Goal: Find contact information: Find contact information

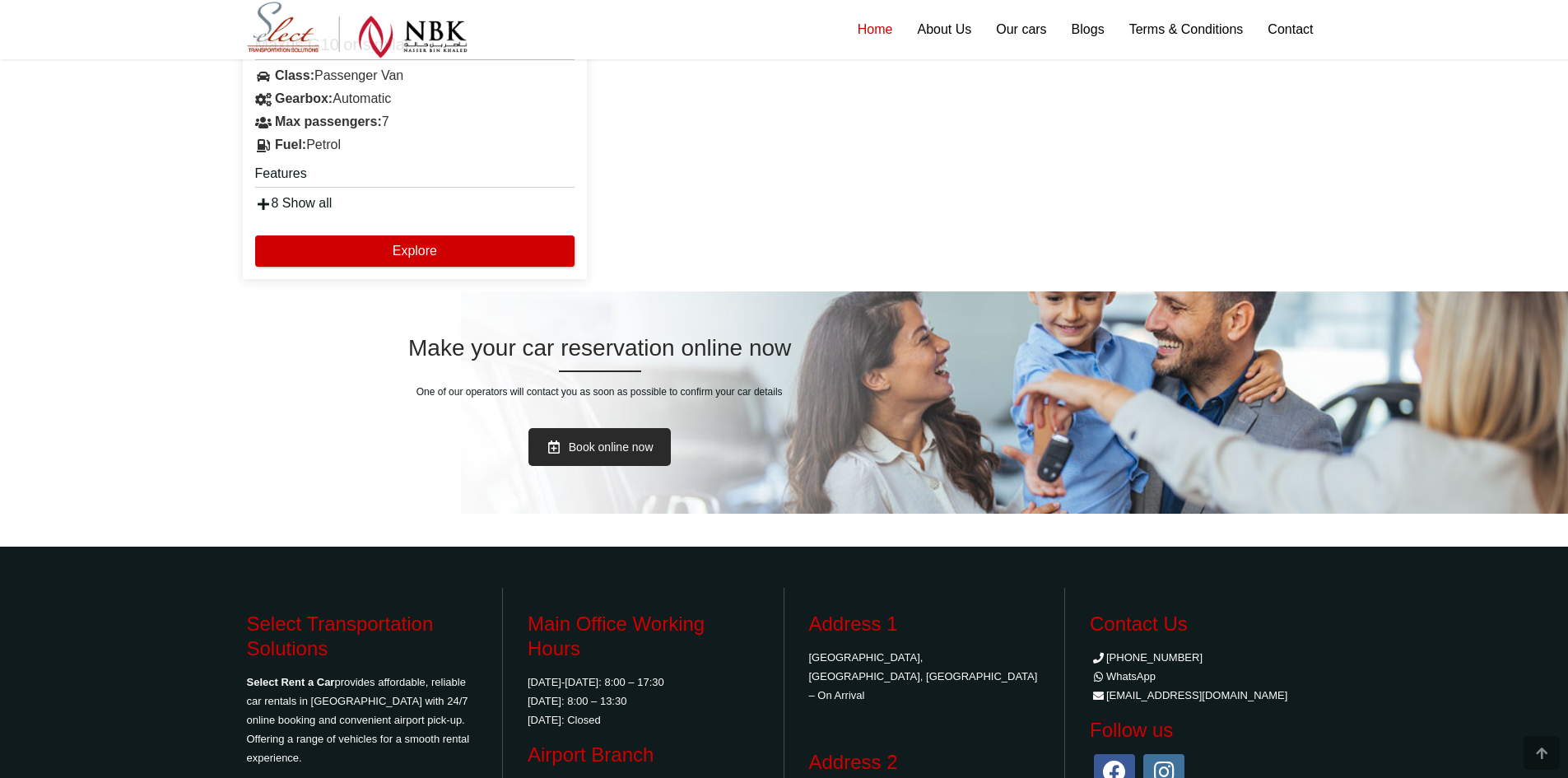
scroll to position [4282, 0]
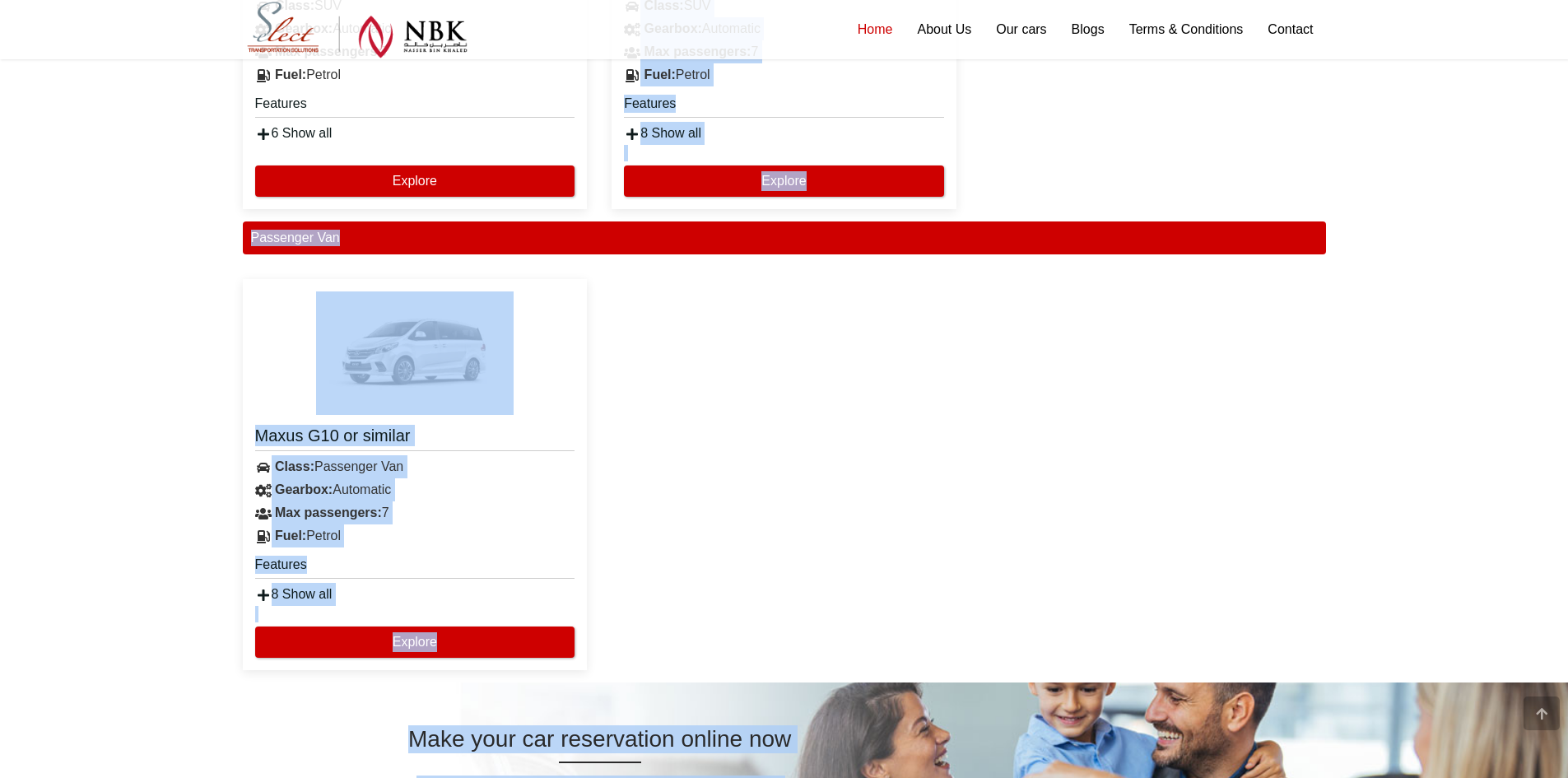
drag, startPoint x: 1308, startPoint y: 638, endPoint x: 625, endPoint y: -72, distance: 985.2
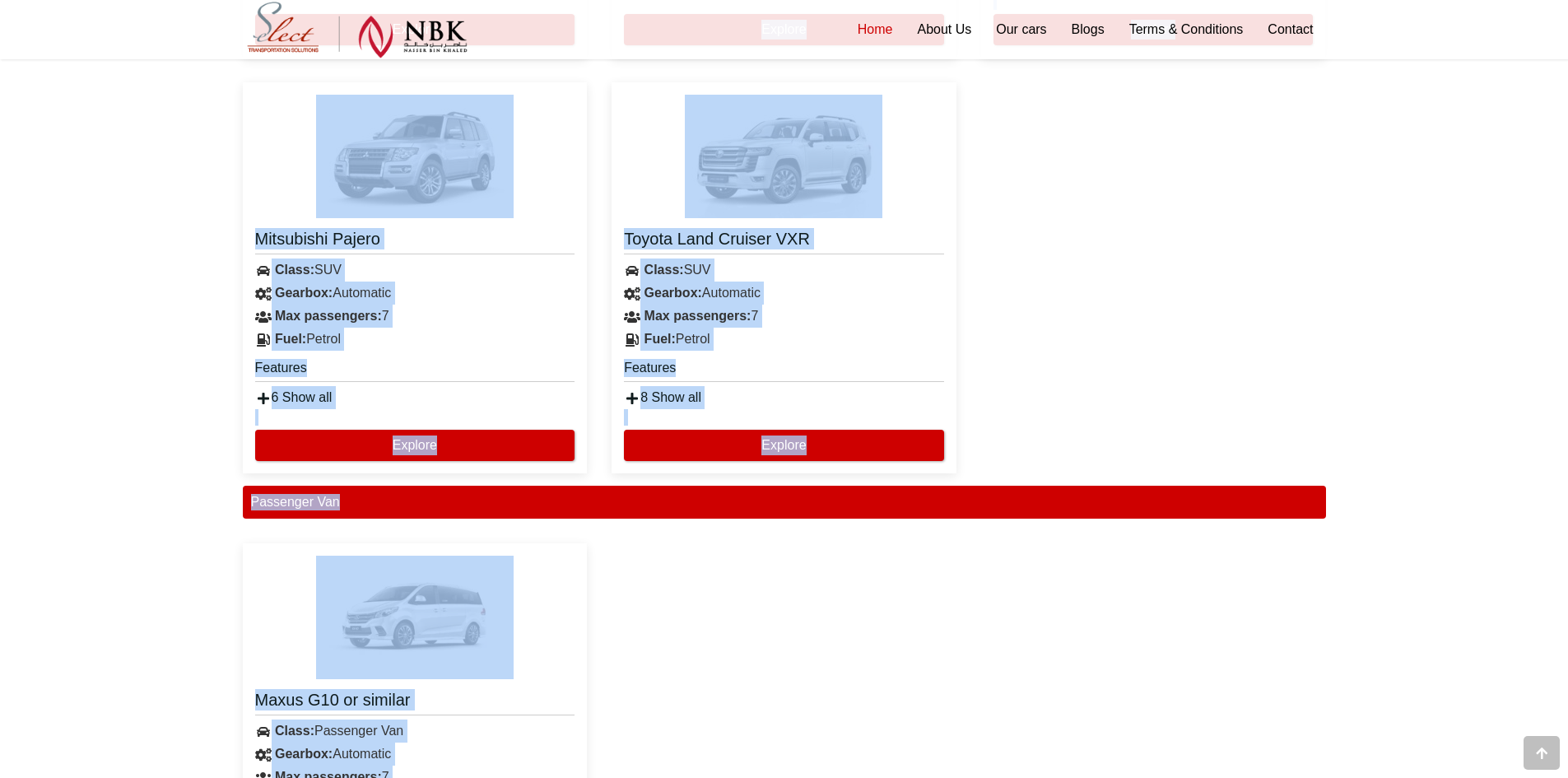
click at [1121, 459] on div "Geely OKAVANGO or similar Class: SUV Gearbox: Automatic" at bounding box center [784, 70] width 1108 height 832
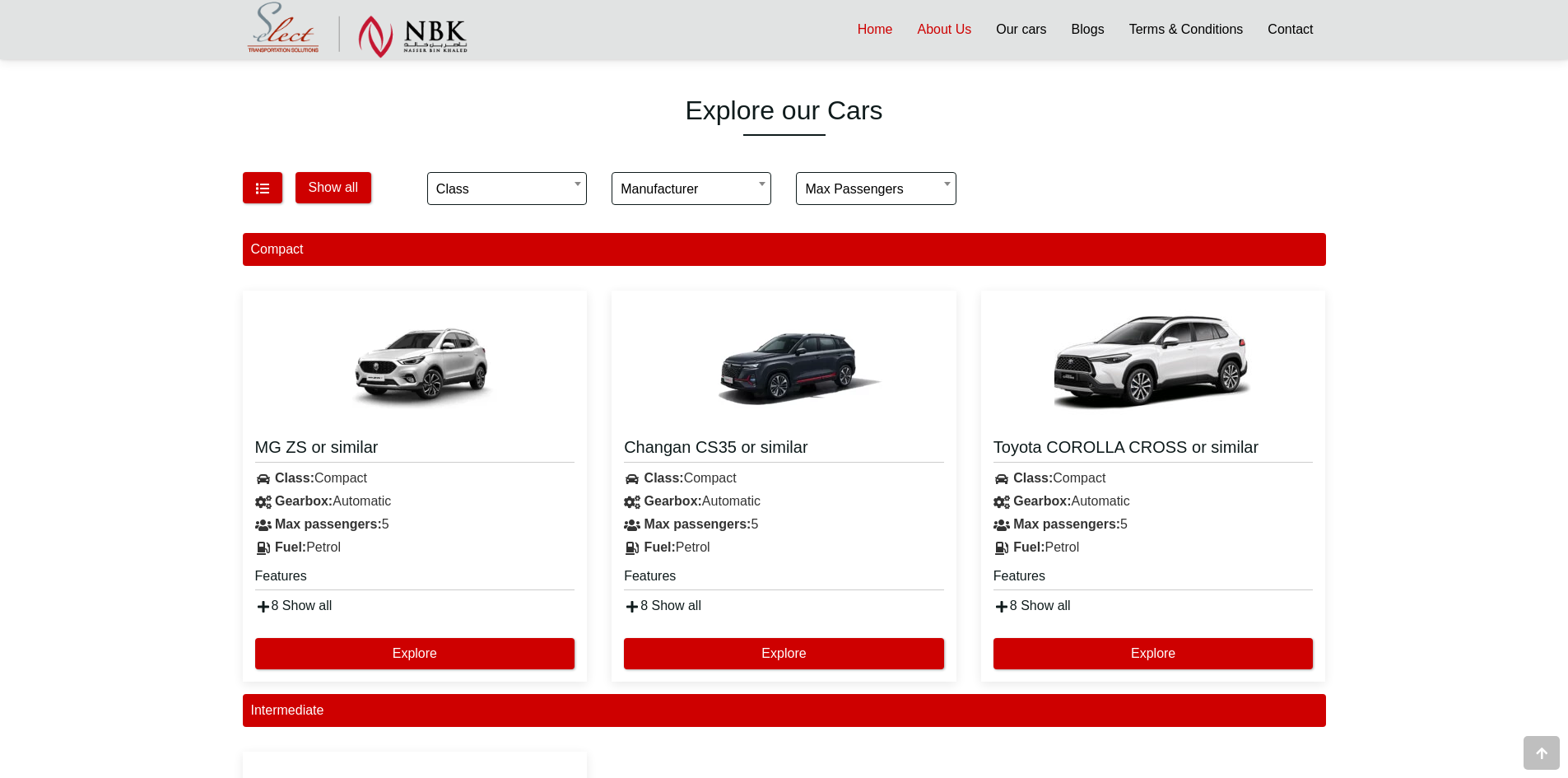
scroll to position [1005, 0]
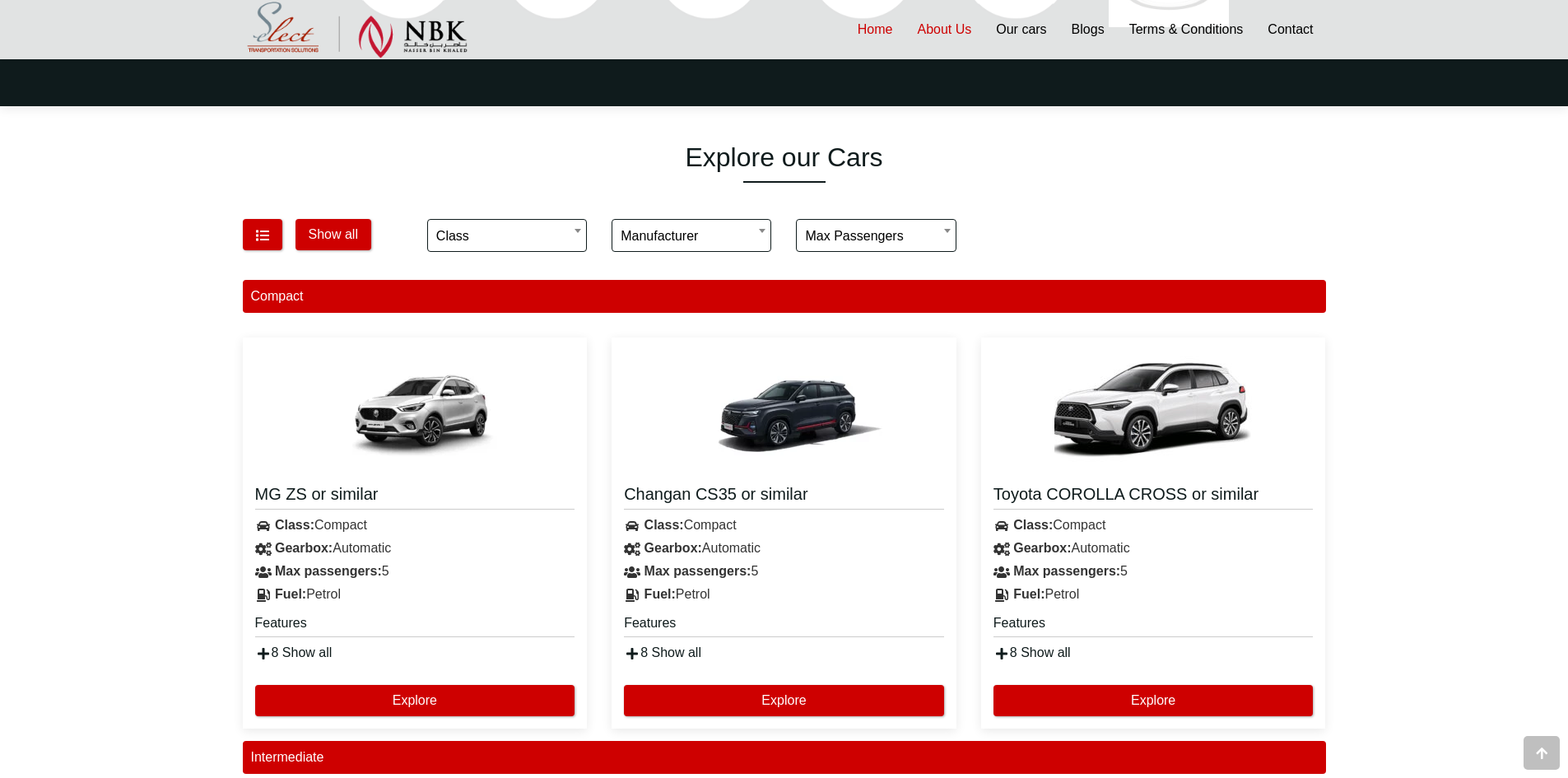
click at [952, 32] on link "About Us" at bounding box center [944, 30] width 79 height 59
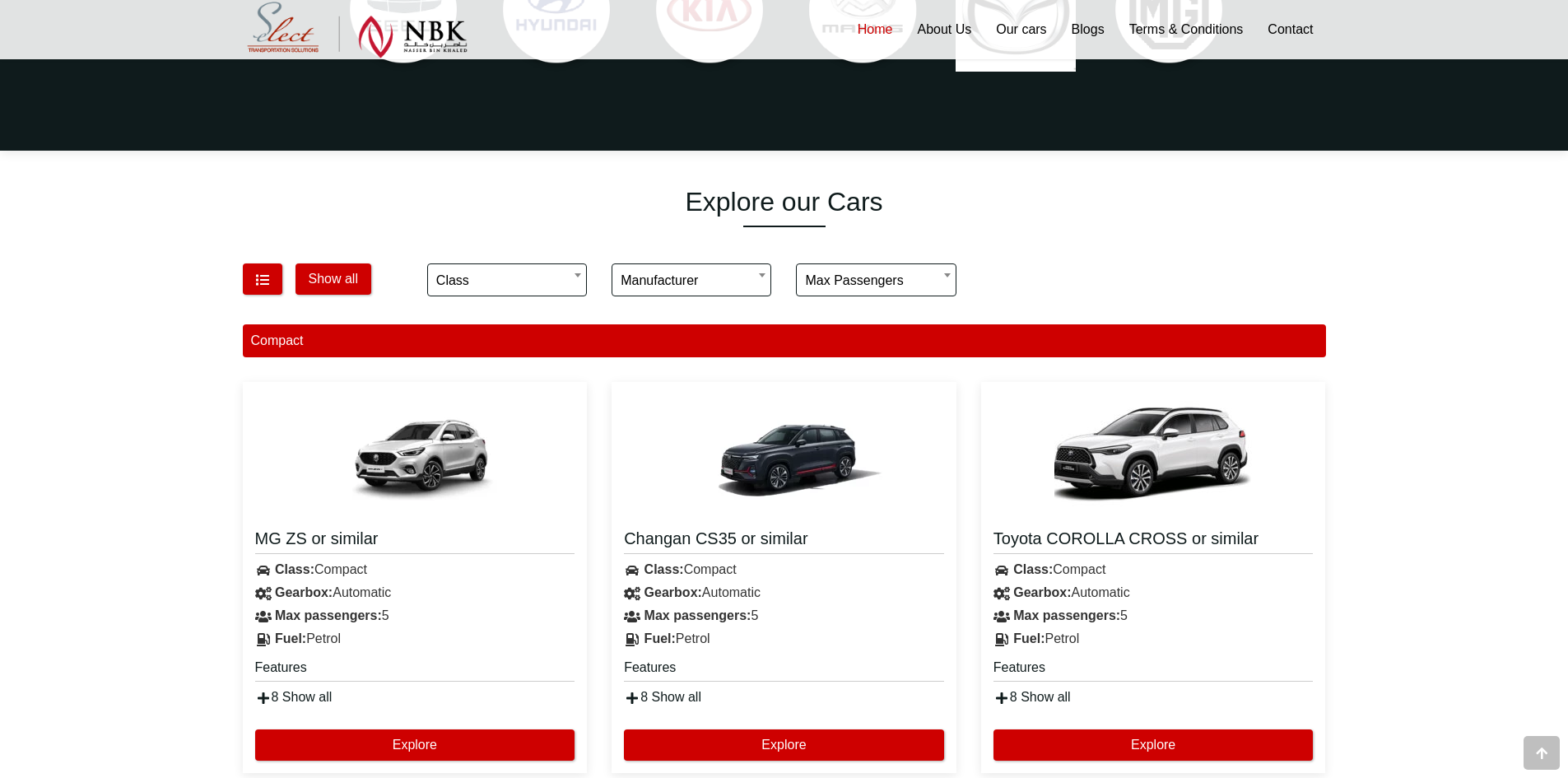
scroll to position [922, 0]
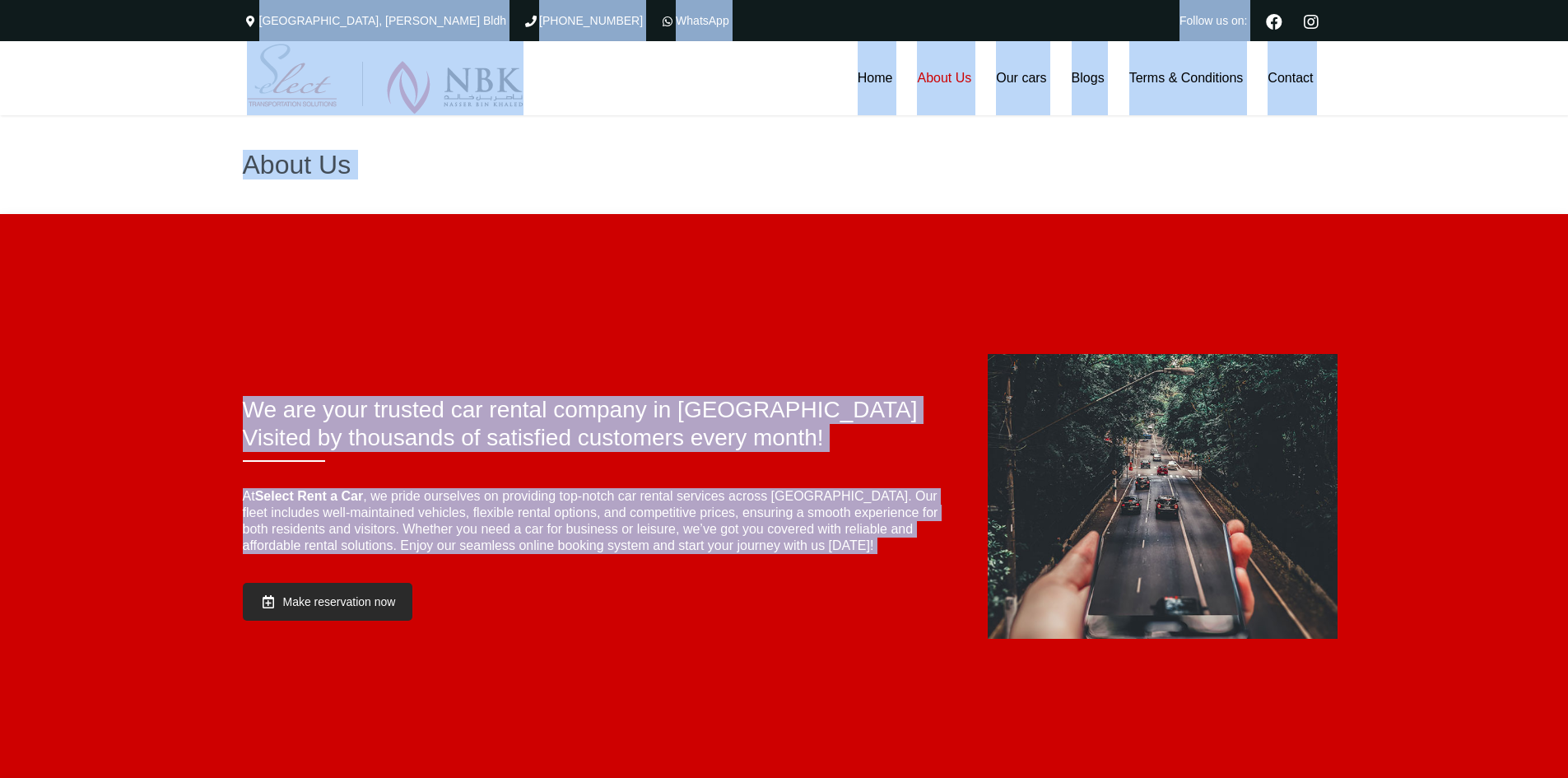
drag, startPoint x: 1546, startPoint y: 667, endPoint x: 115, endPoint y: 19, distance: 1570.9
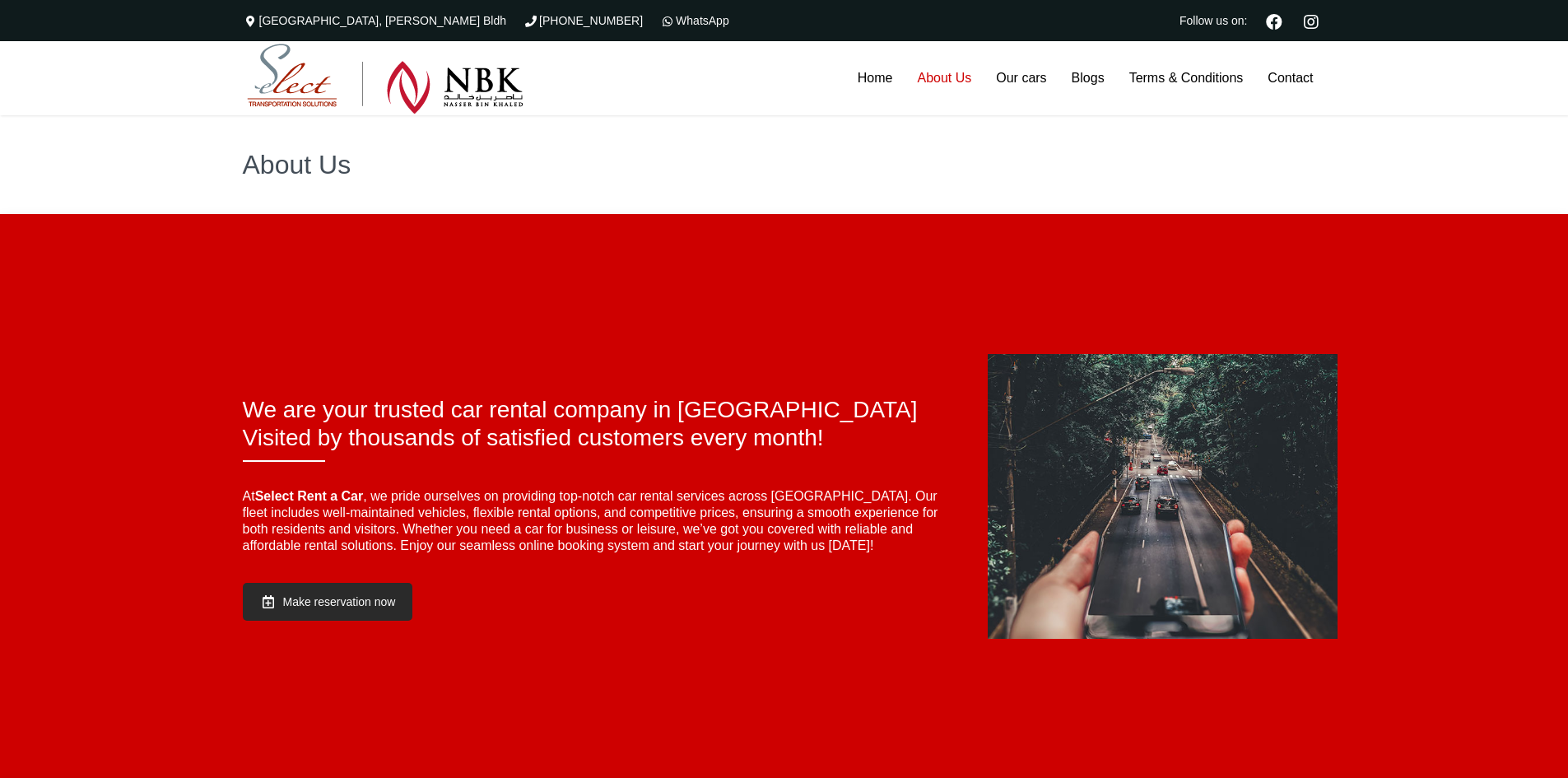
click at [115, 19] on div "The Commercial Avenue, Sayer Bldh (+974)31366623 WhatsApp Follow us on:" at bounding box center [784, 20] width 1568 height 41
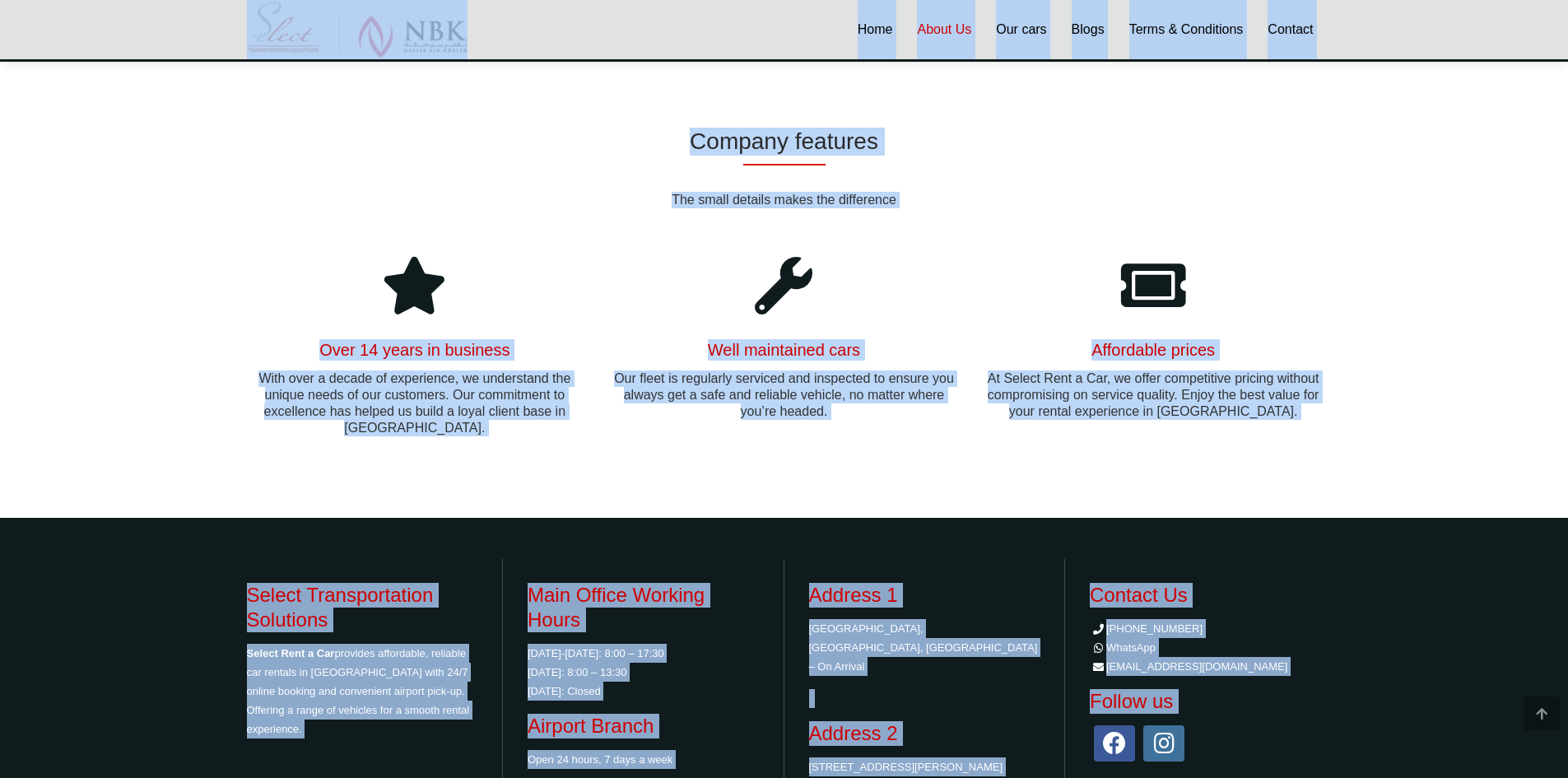
scroll to position [1013, 0]
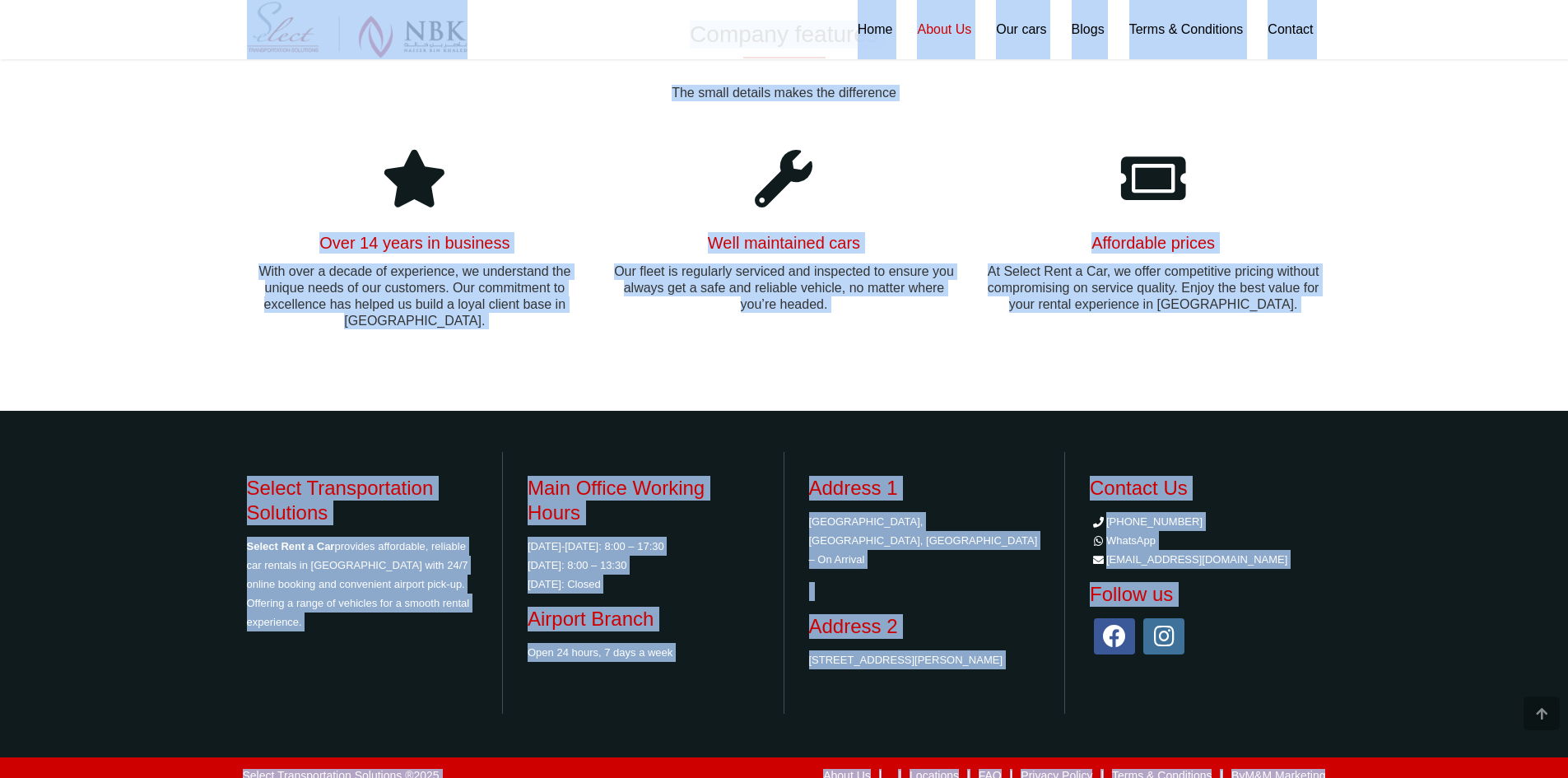
drag, startPoint x: 115, startPoint y: 19, endPoint x: 1483, endPoint y: 810, distance: 1580.2
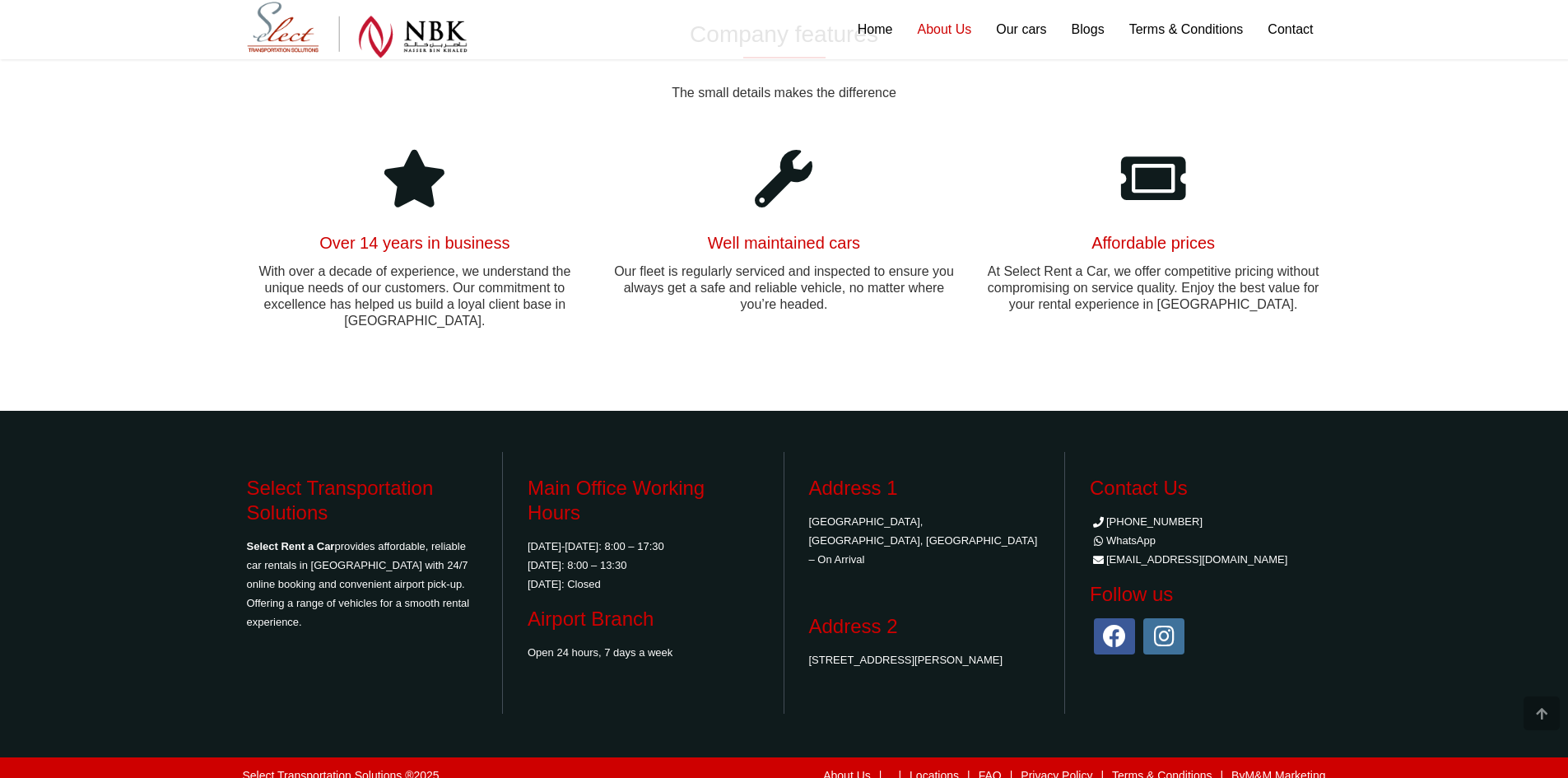
click at [1445, 764] on div "Select Transportation Solutions ® 2025 About Us | | Locations | FAQ | Privacy P…" at bounding box center [784, 774] width 1568 height 39
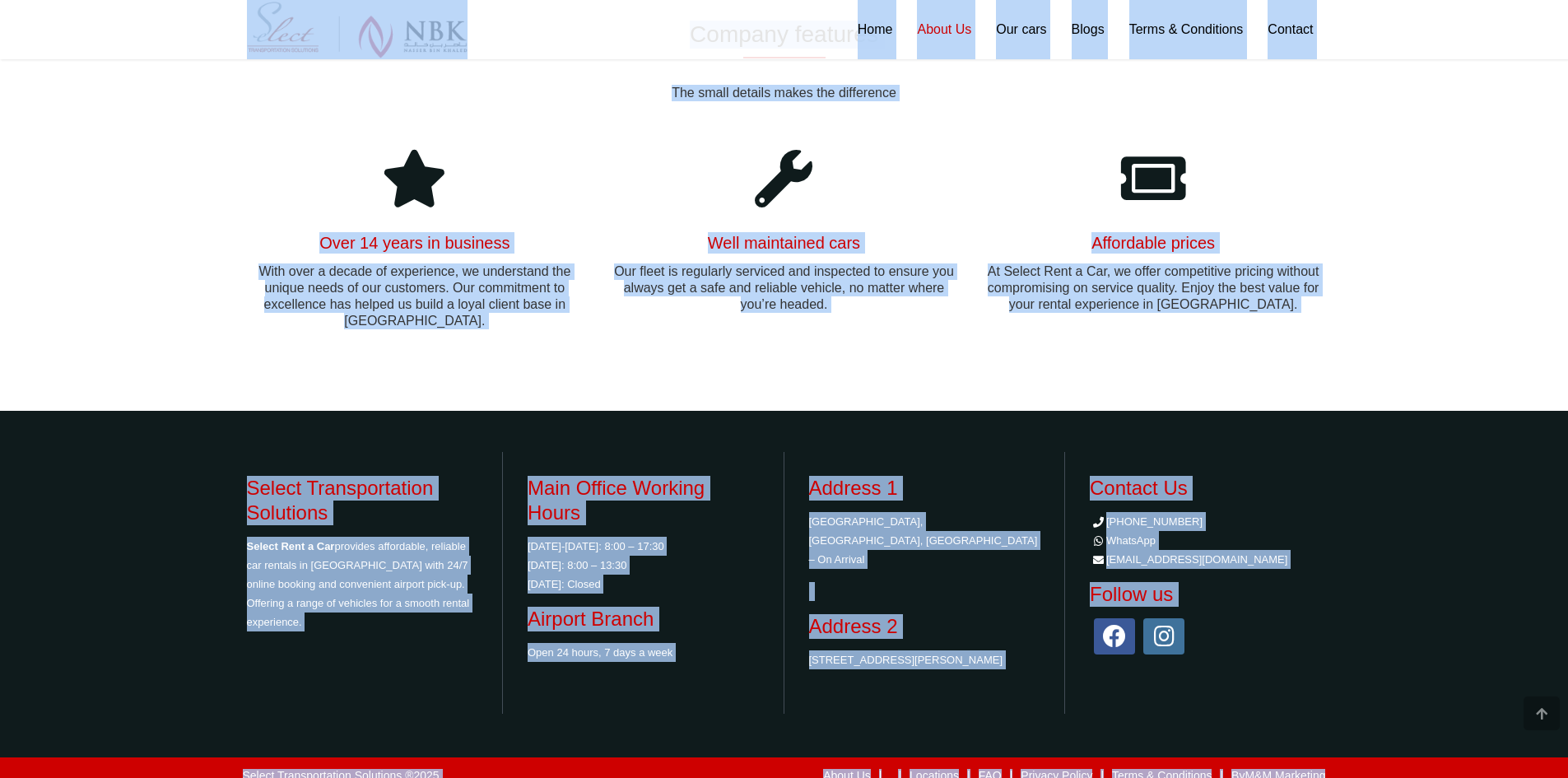
drag, startPoint x: 1445, startPoint y: 764, endPoint x: 0, endPoint y: 18, distance: 1626.2
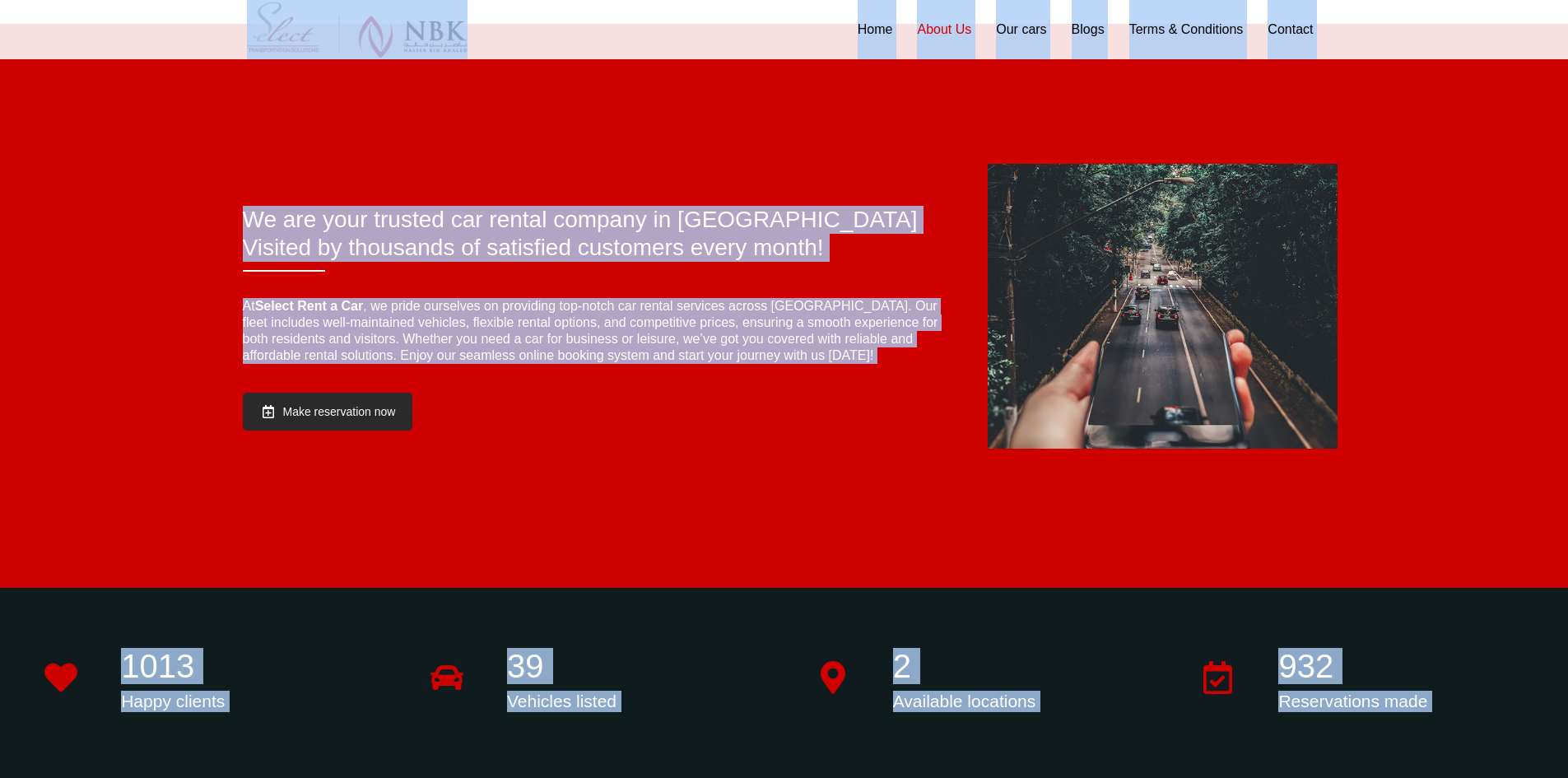
scroll to position [0, 0]
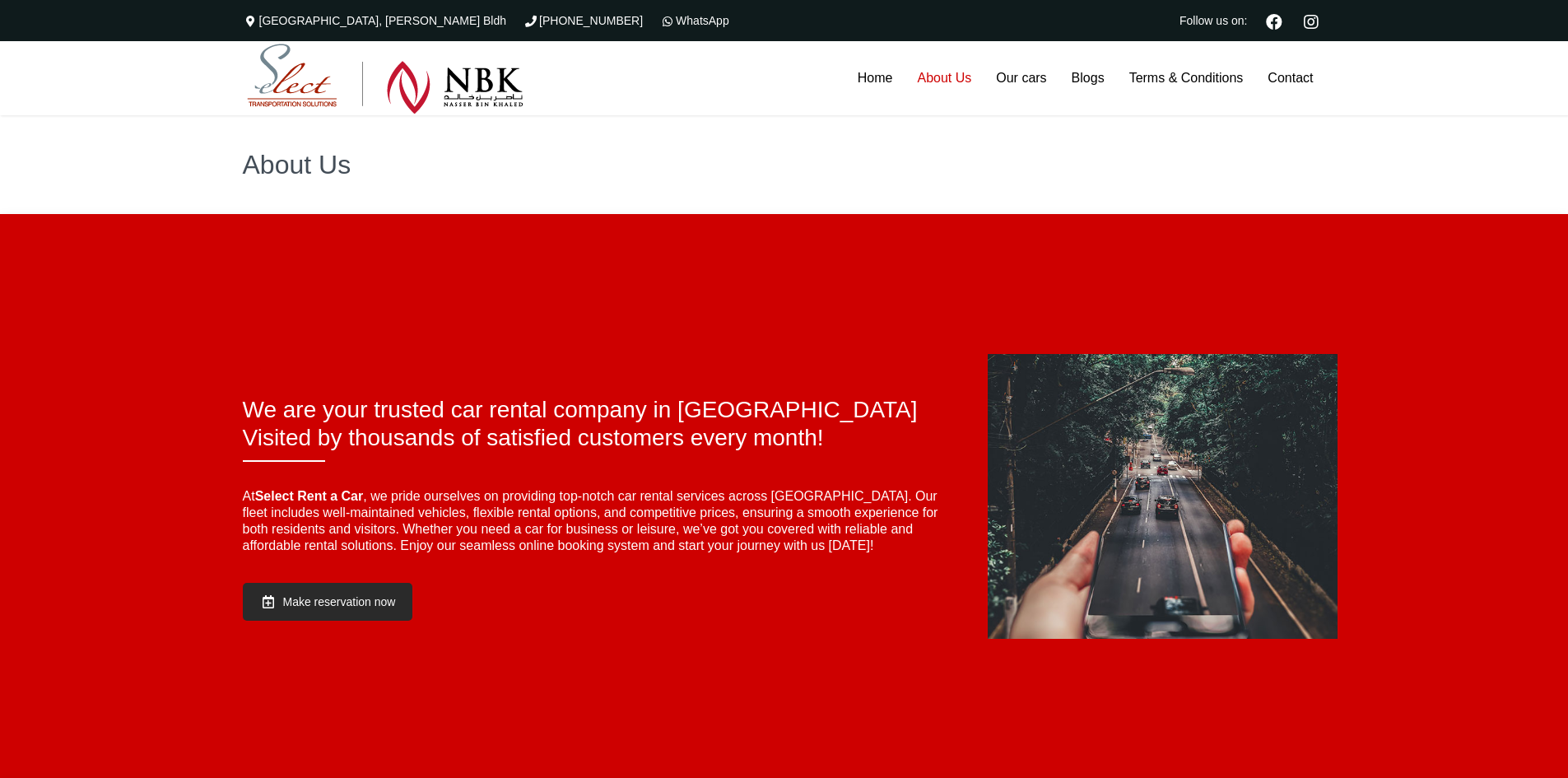
click at [174, 36] on div "The Commercial Avenue, Sayer Bldh (+974)31366623 WhatsApp Follow us on:" at bounding box center [784, 20] width 1568 height 41
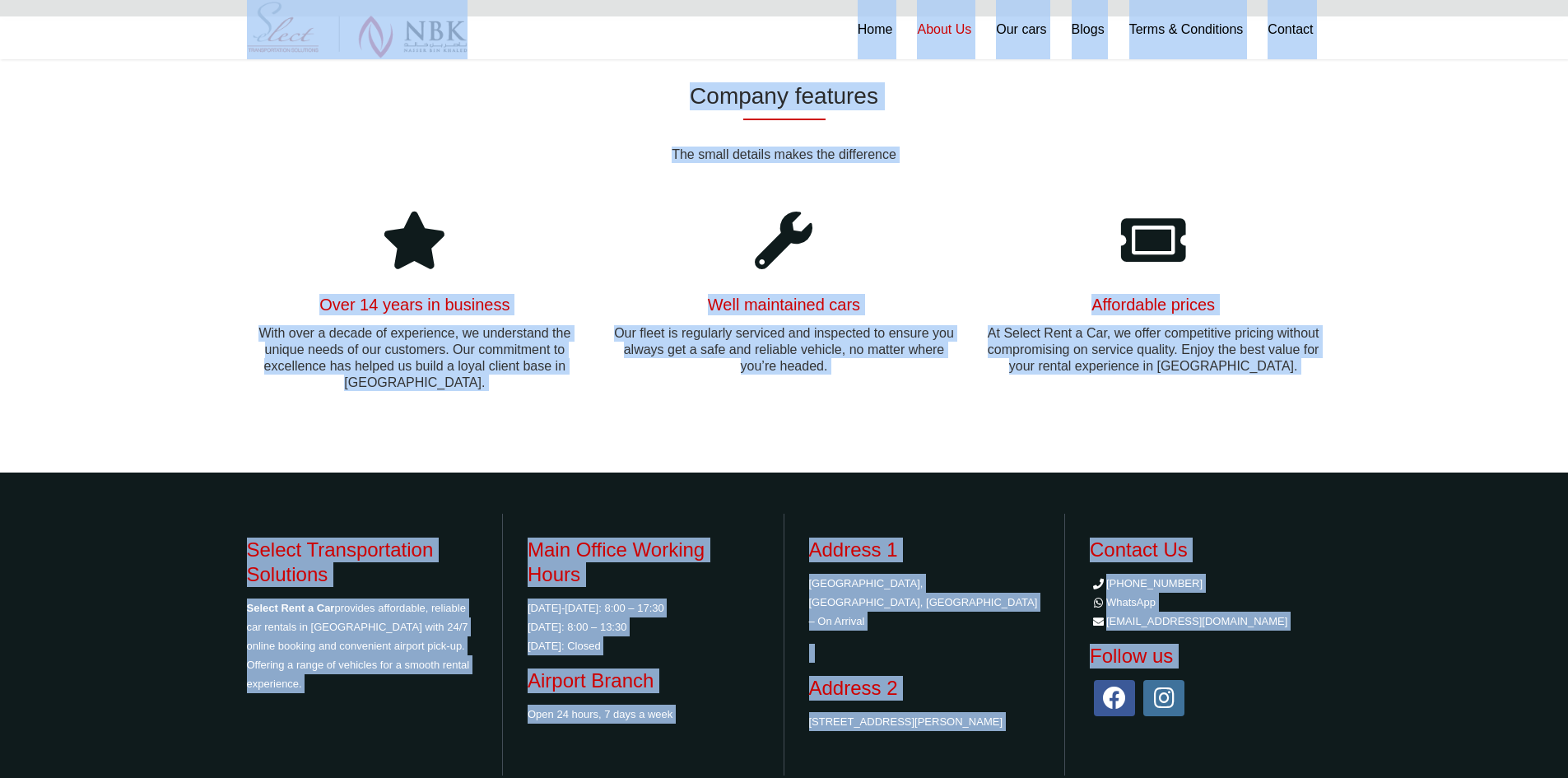
scroll to position [1013, 0]
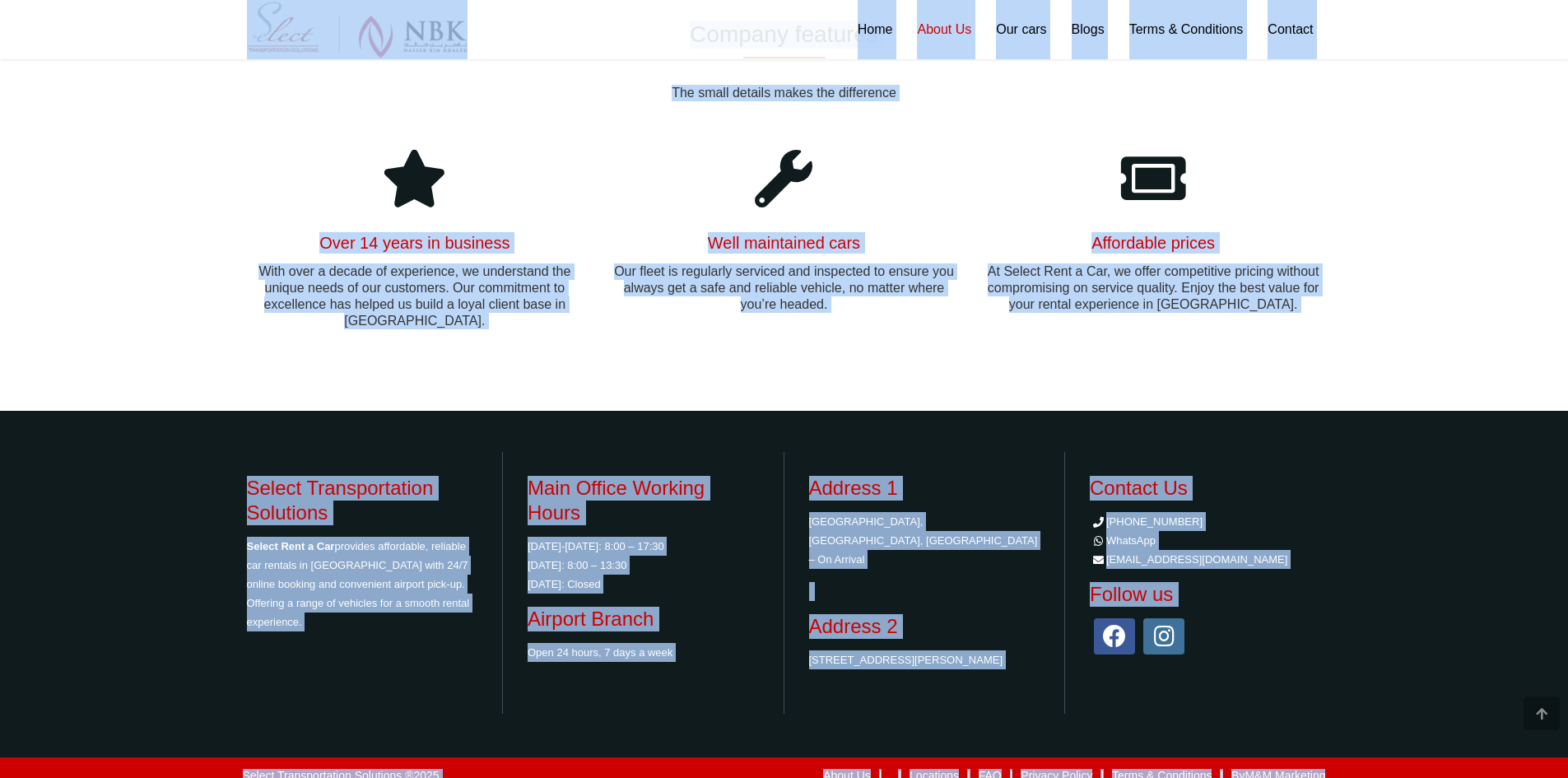
drag, startPoint x: 190, startPoint y: 24, endPoint x: 1472, endPoint y: 816, distance: 1506.9
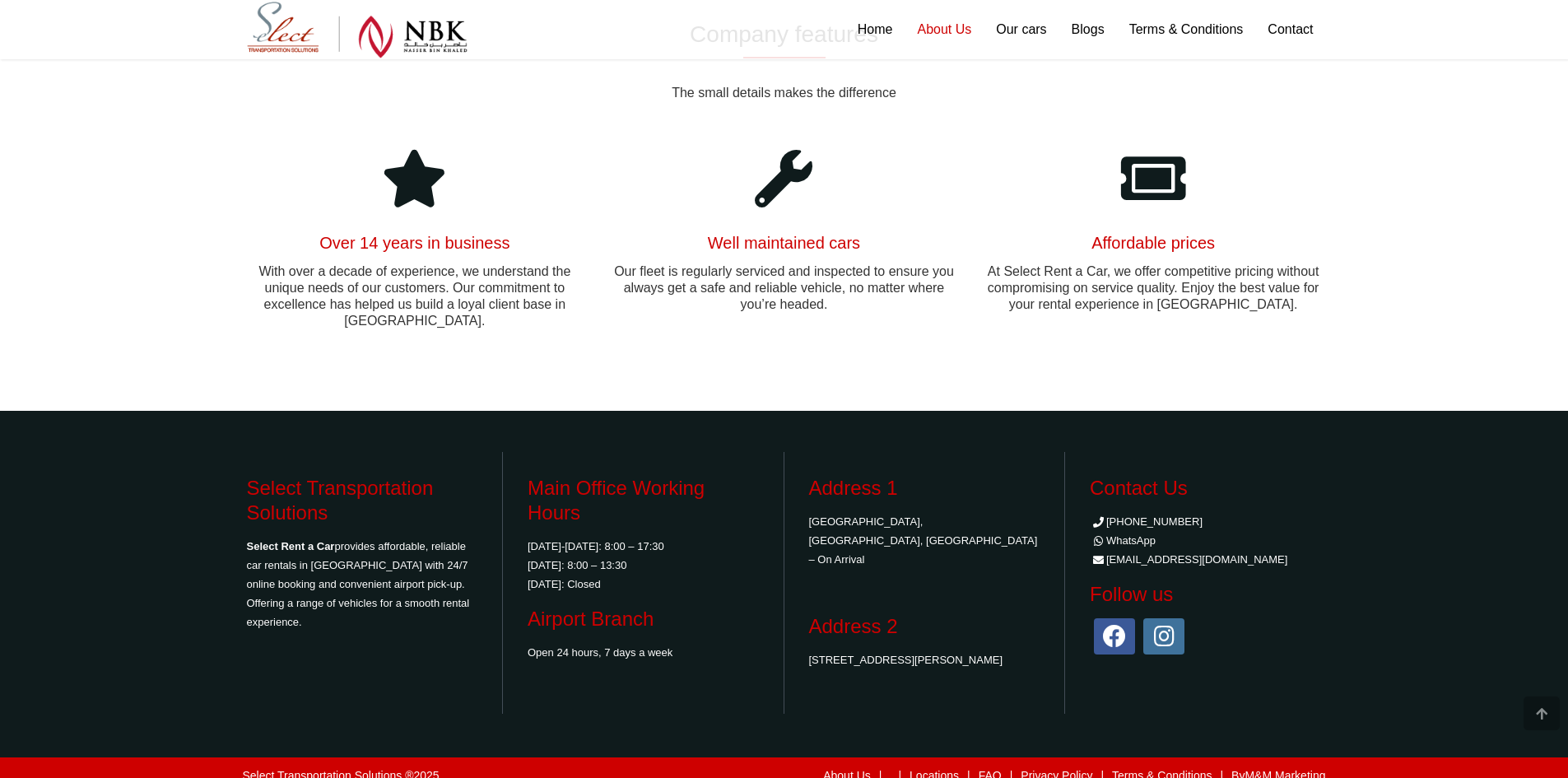
click at [1405, 759] on div "Select Transportation Solutions ® 2025 About Us | | Locations | FAQ | Privacy P…" at bounding box center [784, 774] width 1568 height 39
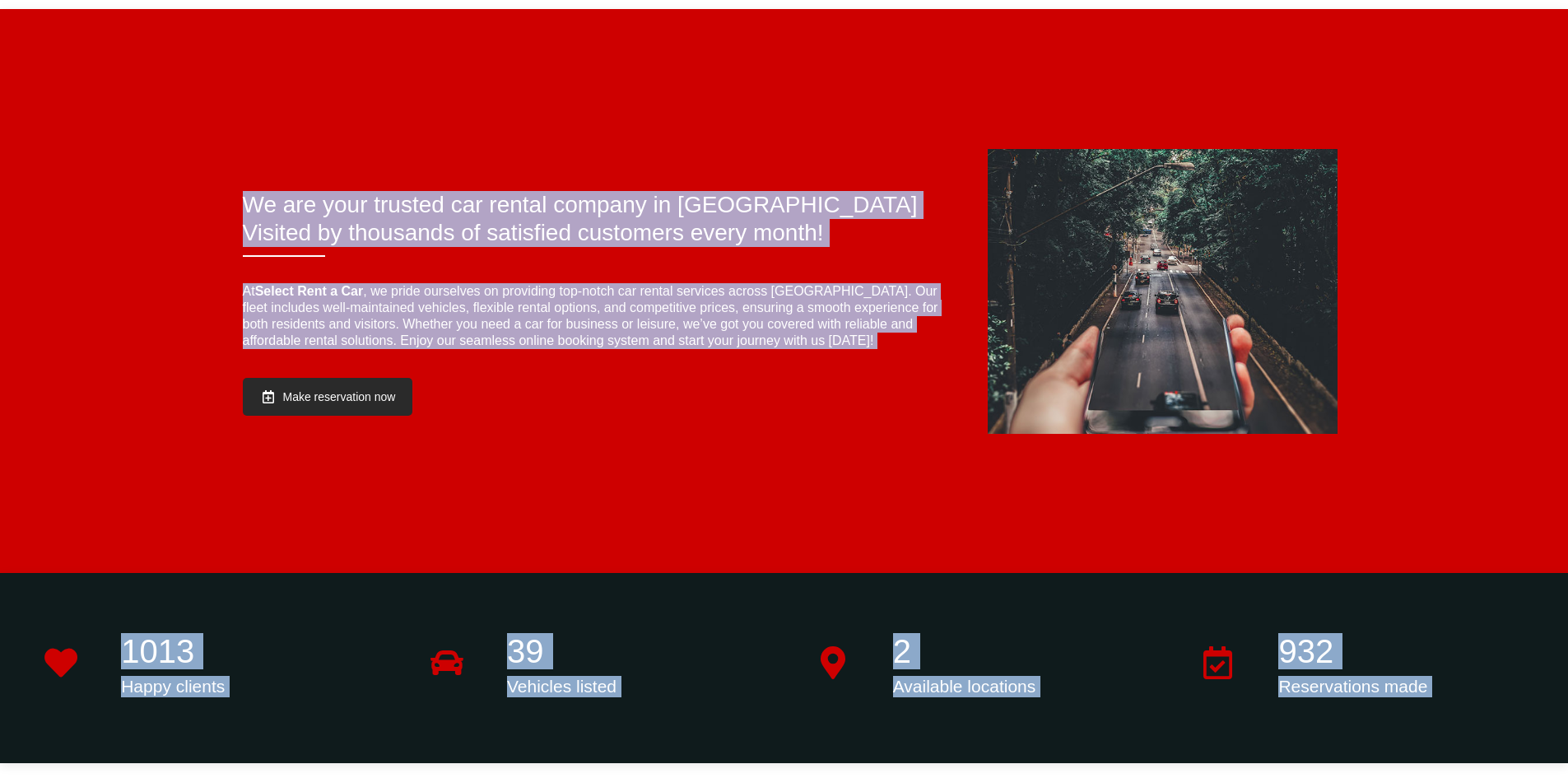
scroll to position [0, 0]
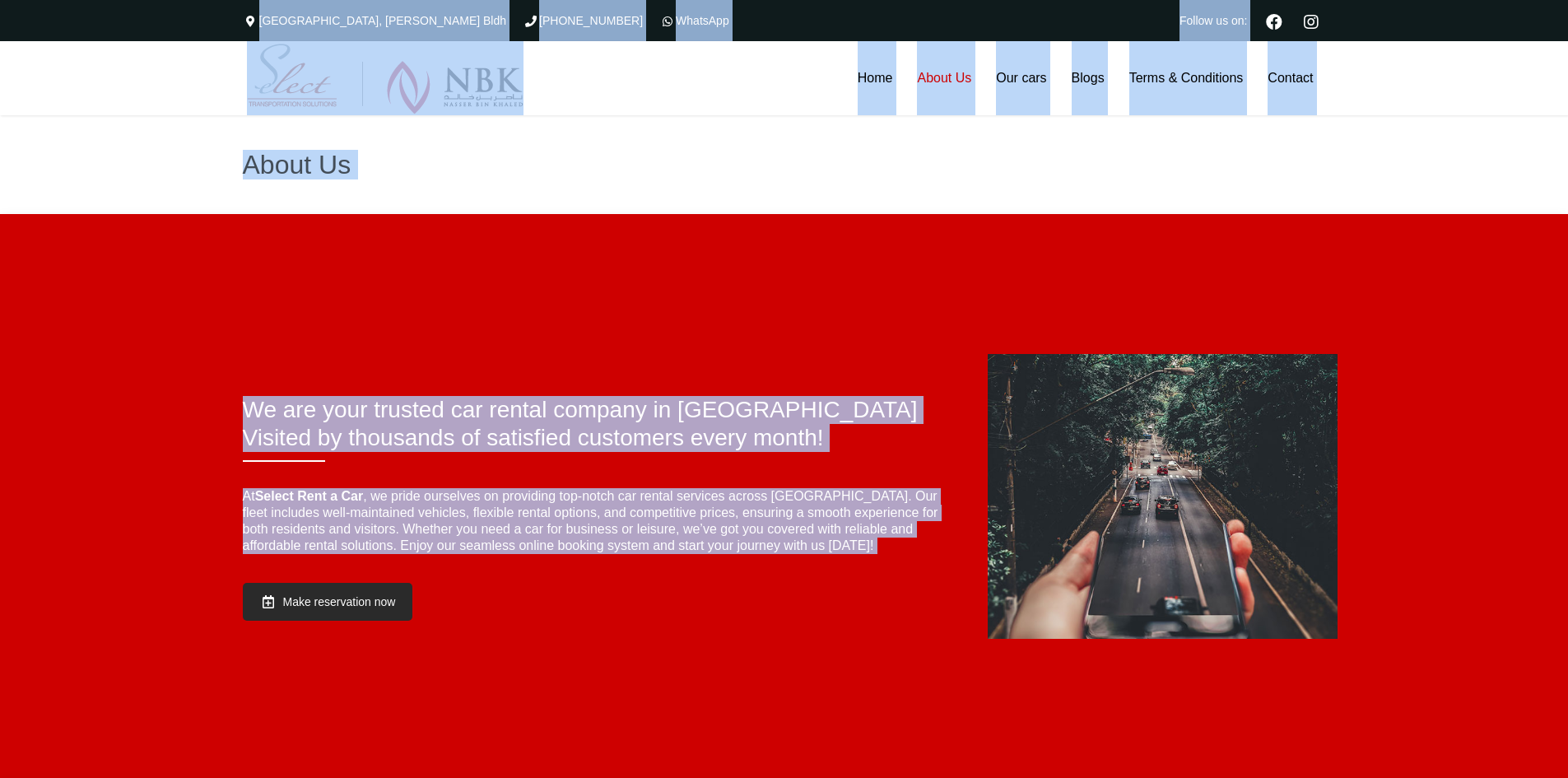
drag, startPoint x: 1405, startPoint y: 759, endPoint x: 11, endPoint y: 10, distance: 1582.5
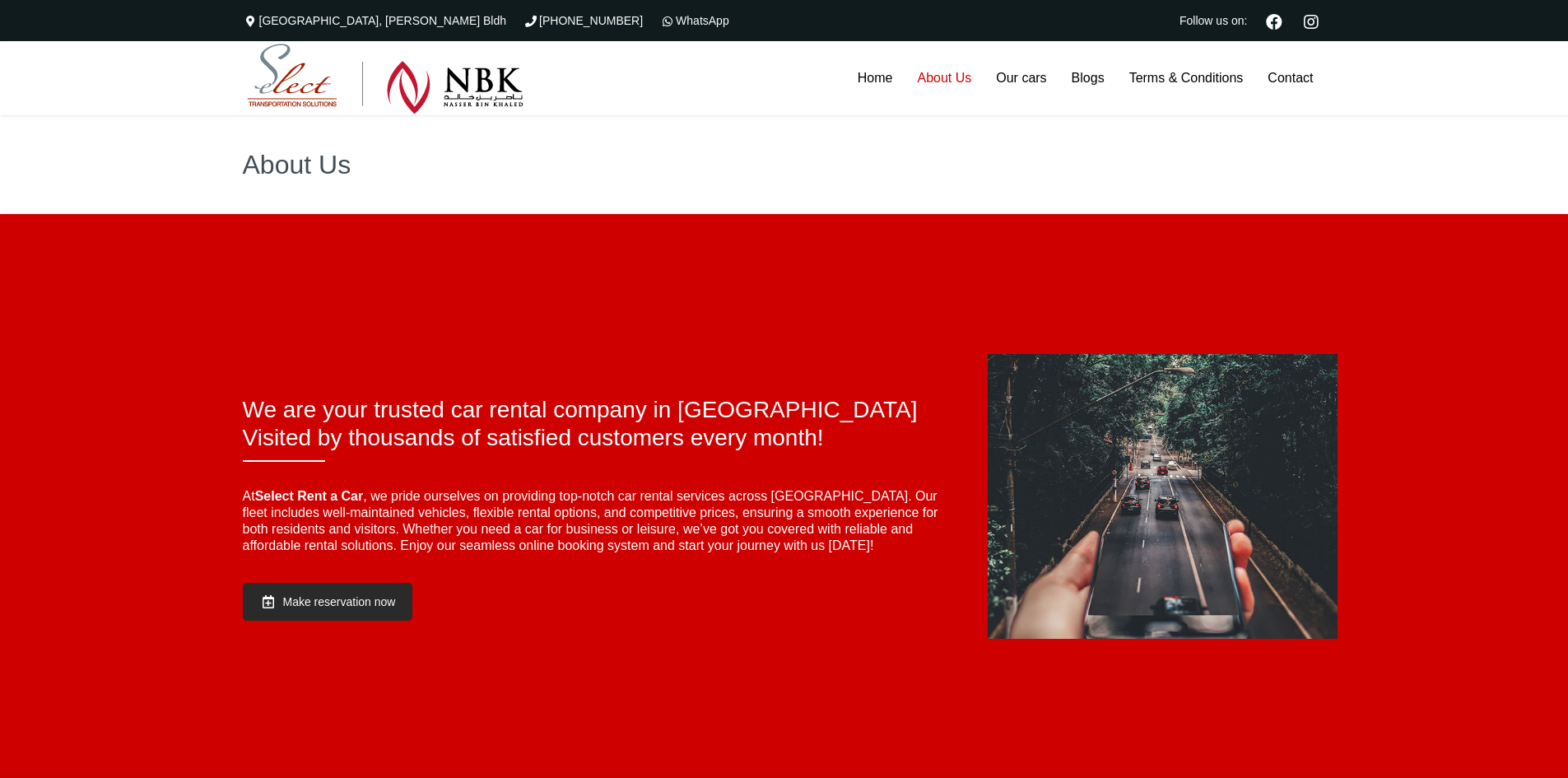
click at [68, 20] on div "The Commercial Avenue, Sayer Bldh (+974)31366623 WhatsApp Follow us on:" at bounding box center [784, 20] width 1568 height 41
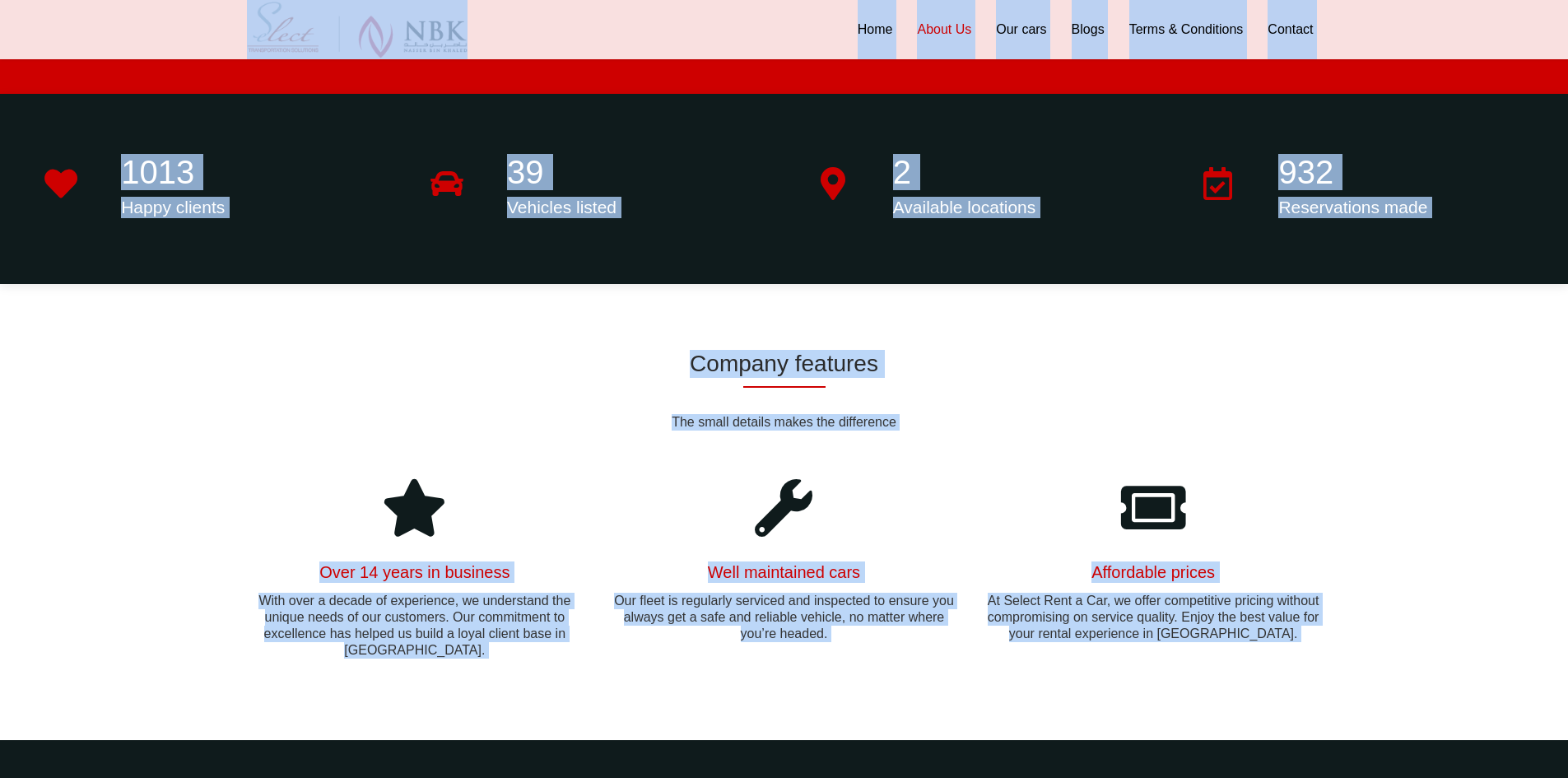
scroll to position [1013, 0]
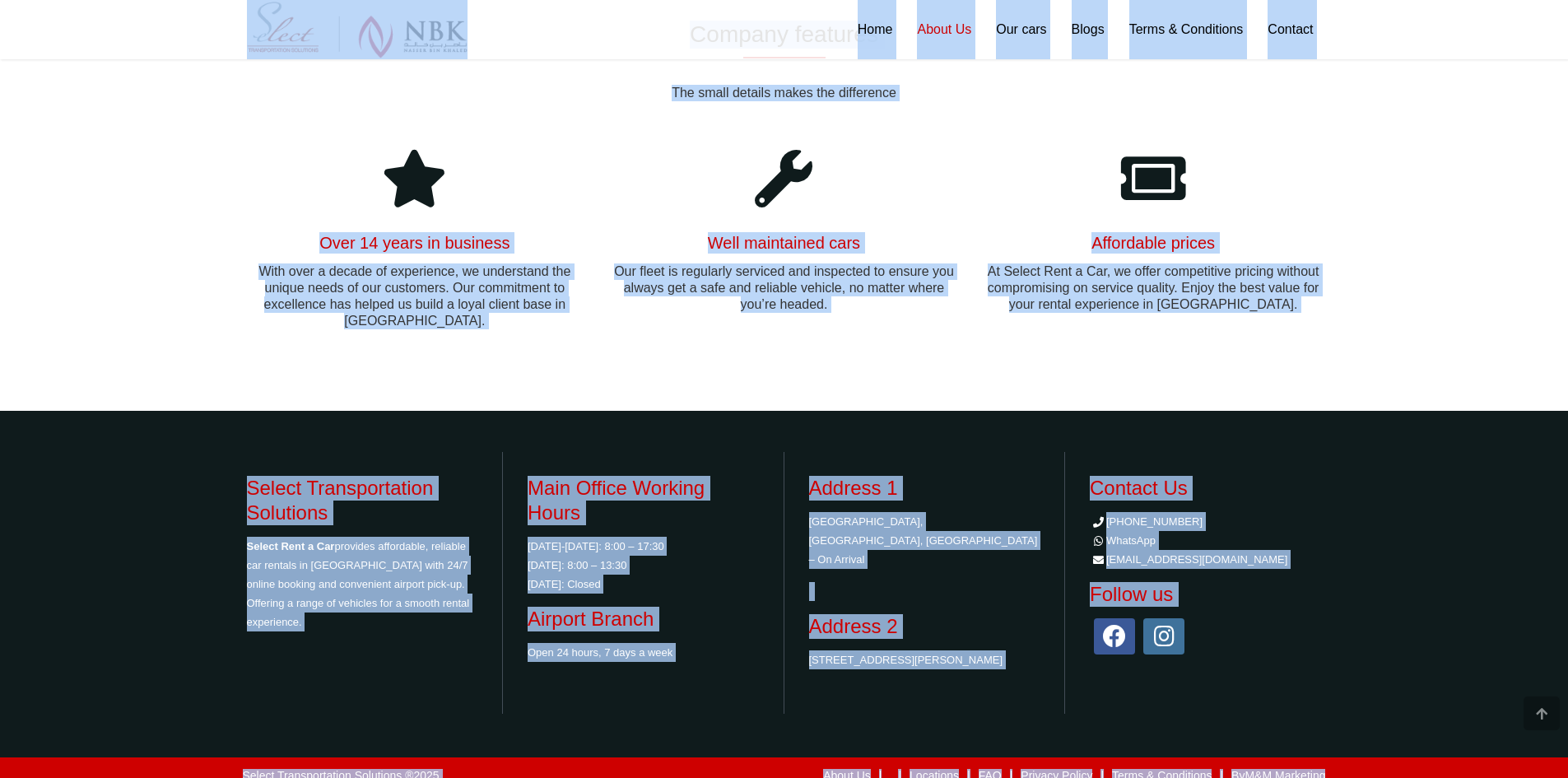
drag, startPoint x: 160, startPoint y: 18, endPoint x: 1468, endPoint y: 789, distance: 1518.3
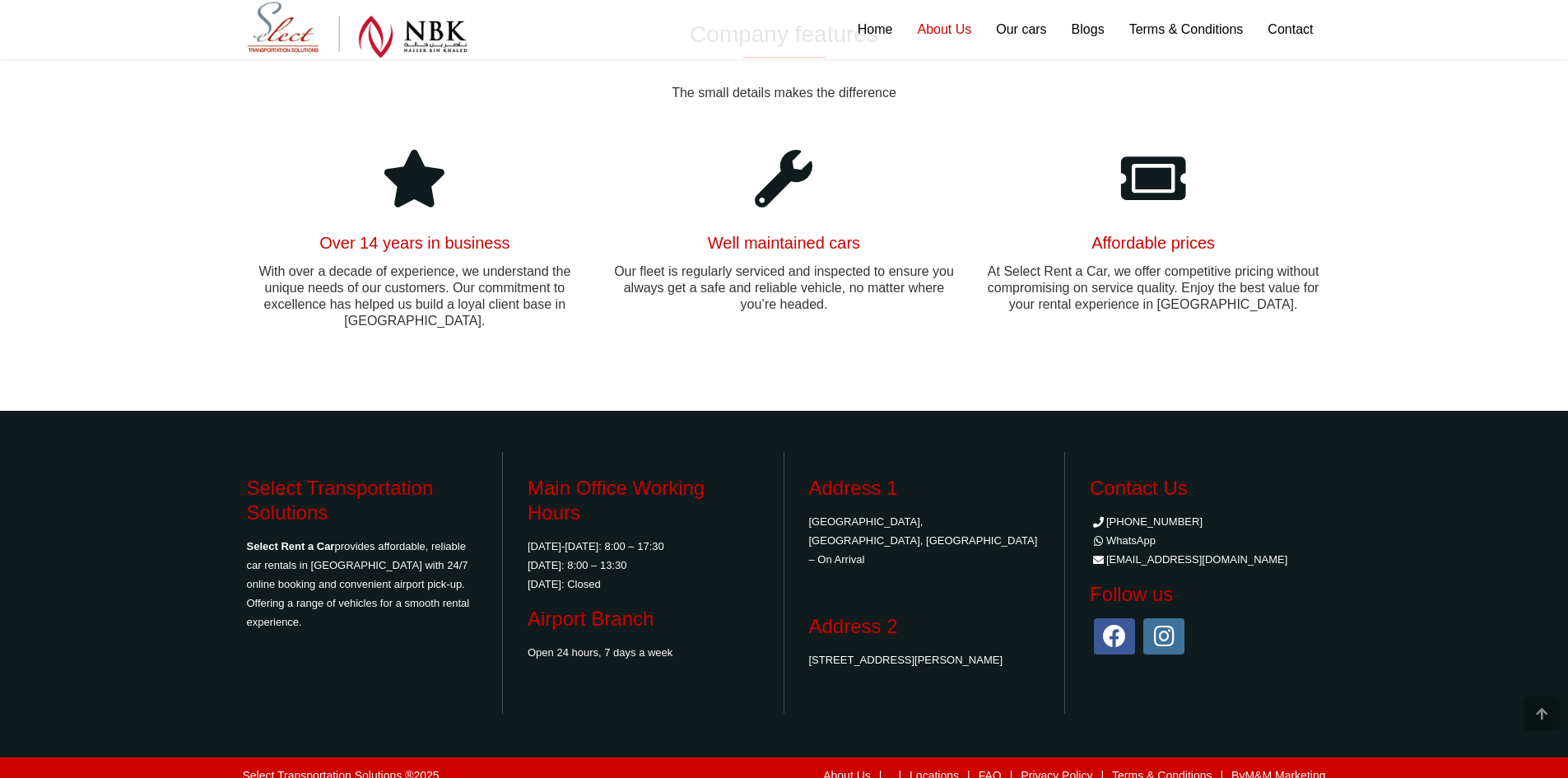
click at [1415, 762] on div "Select Transportation Solutions ® 2025 About Us | | Locations | FAQ | Privacy P…" at bounding box center [784, 774] width 1568 height 39
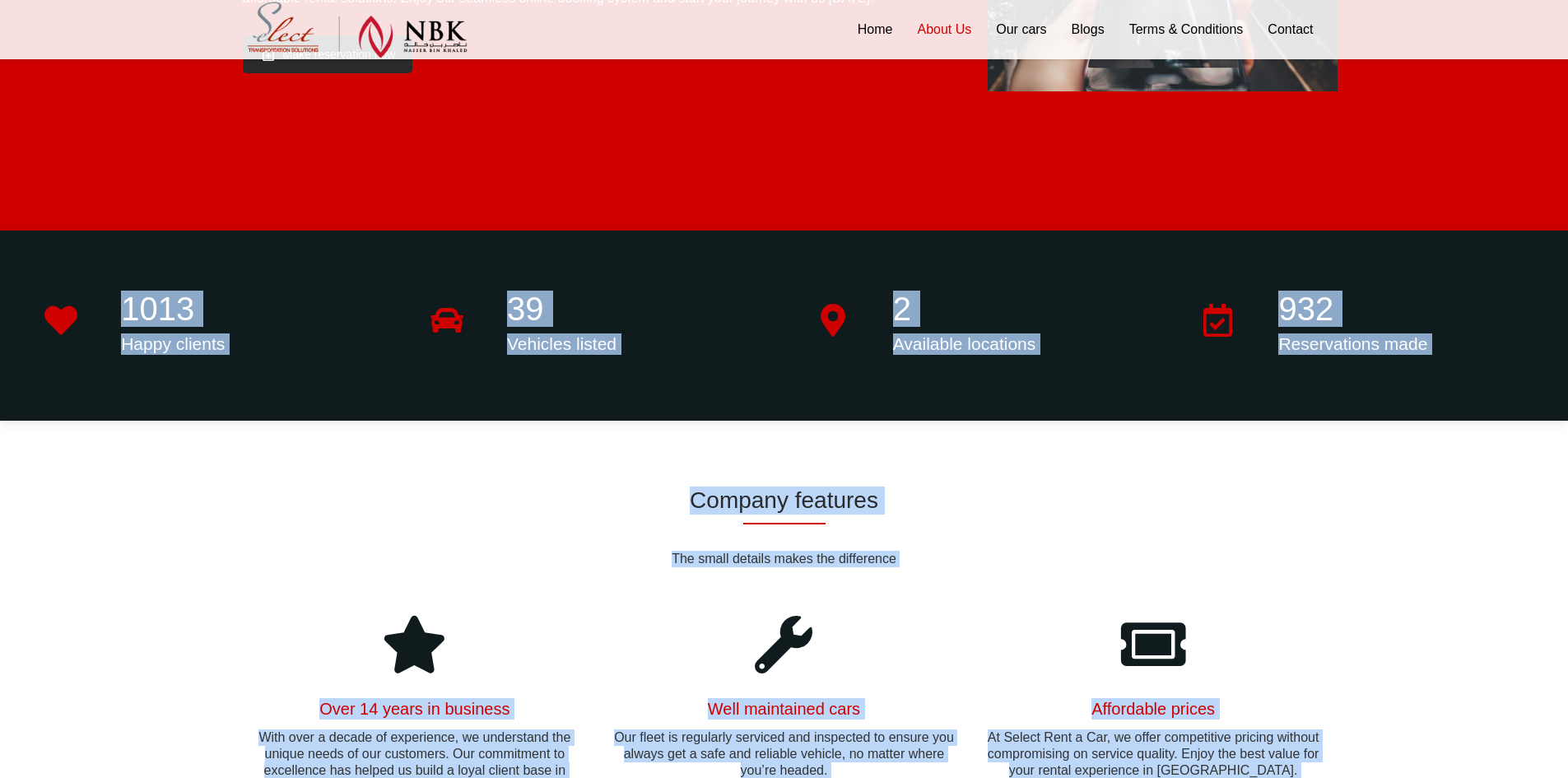
scroll to position [0, 0]
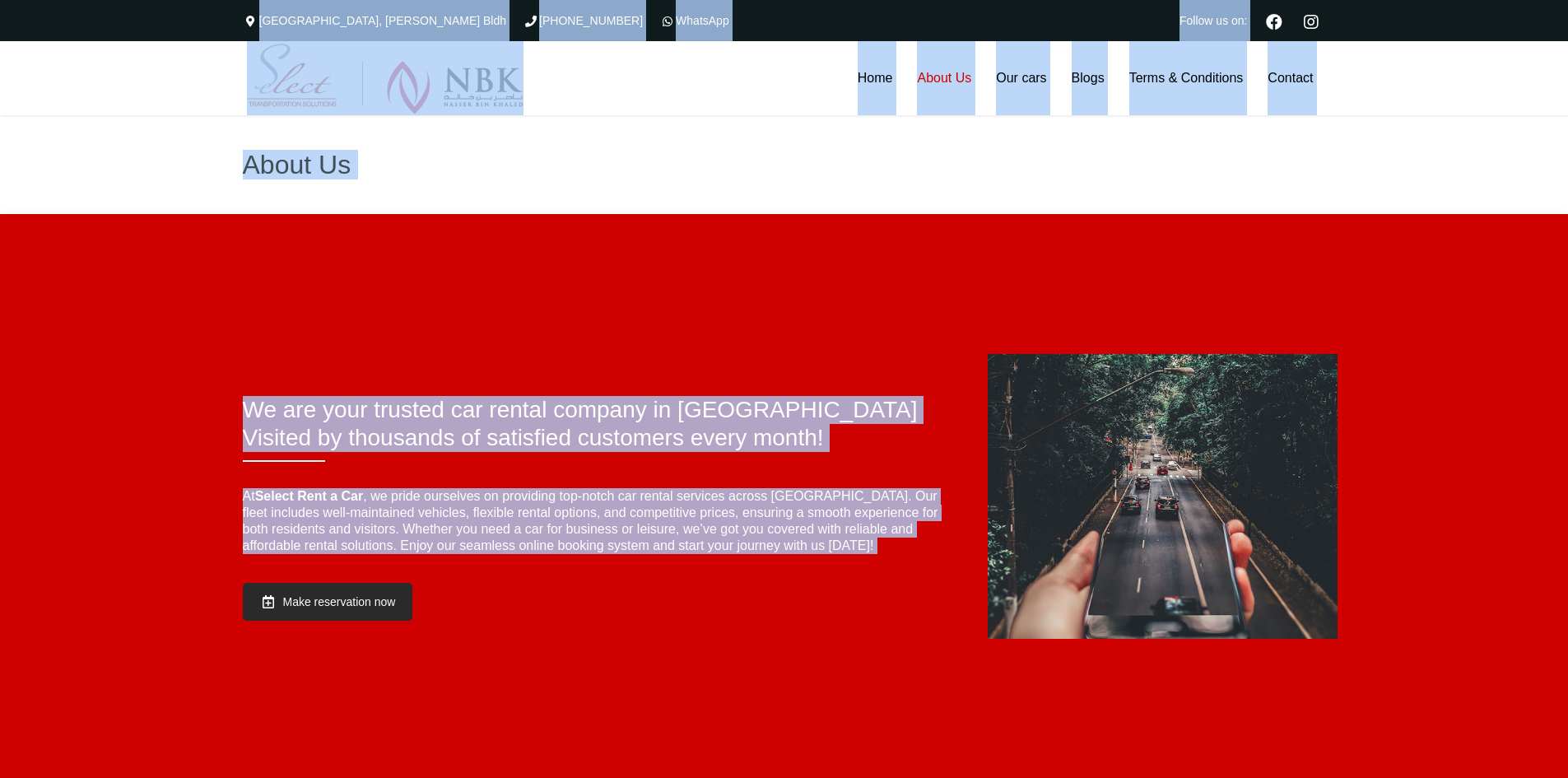
drag, startPoint x: 1415, startPoint y: 762, endPoint x: 0, endPoint y: -72, distance: 1642.5
click at [552, 224] on div "We are your trusted car rental company in Qatar Visited by thousands of satisfi…" at bounding box center [784, 496] width 1568 height 564
click at [549, 365] on div "We are your trusted car rental company in Qatar Visited by thousands of satisfi…" at bounding box center [595, 496] width 729 height 285
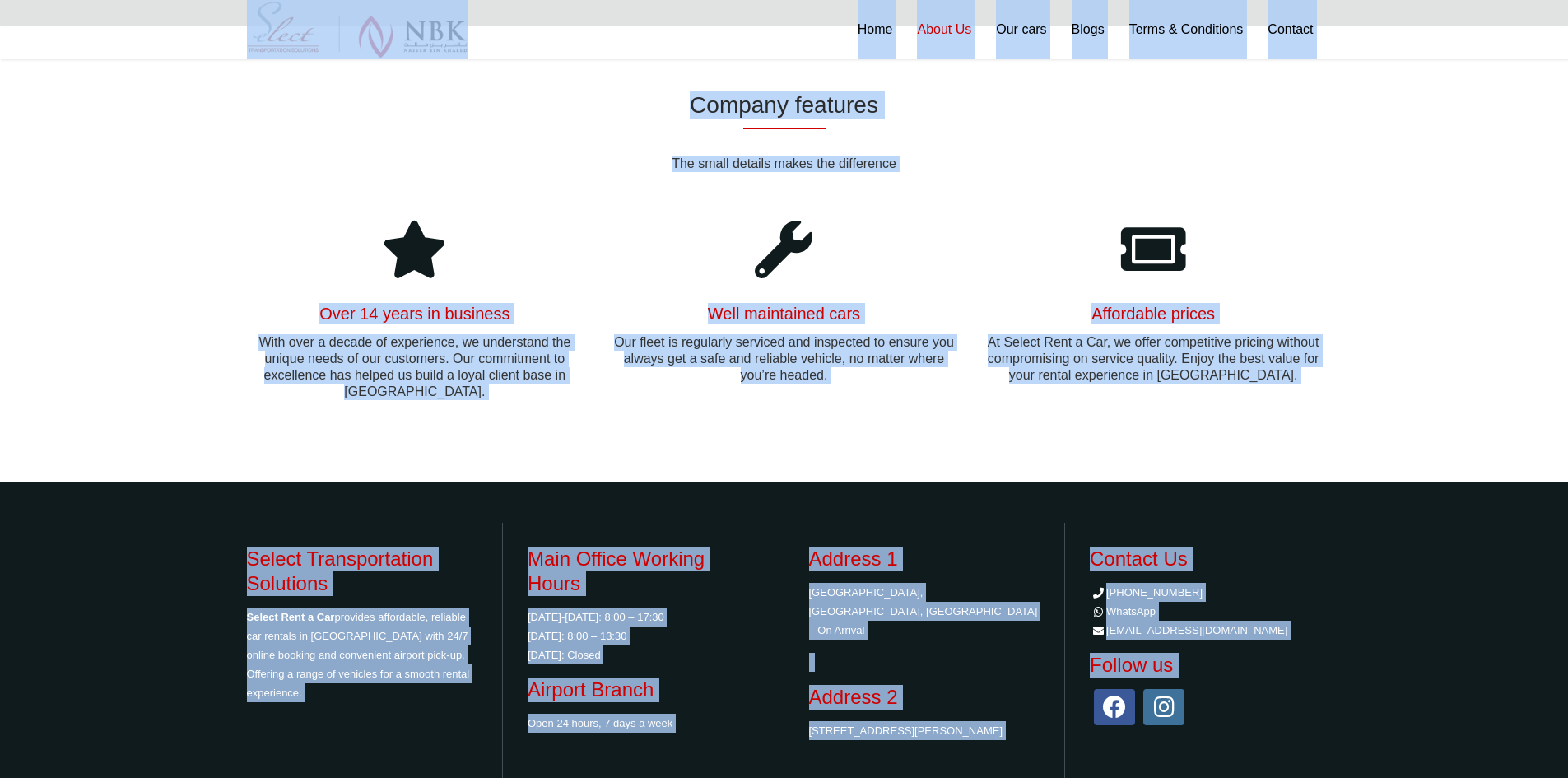
scroll to position [1013, 0]
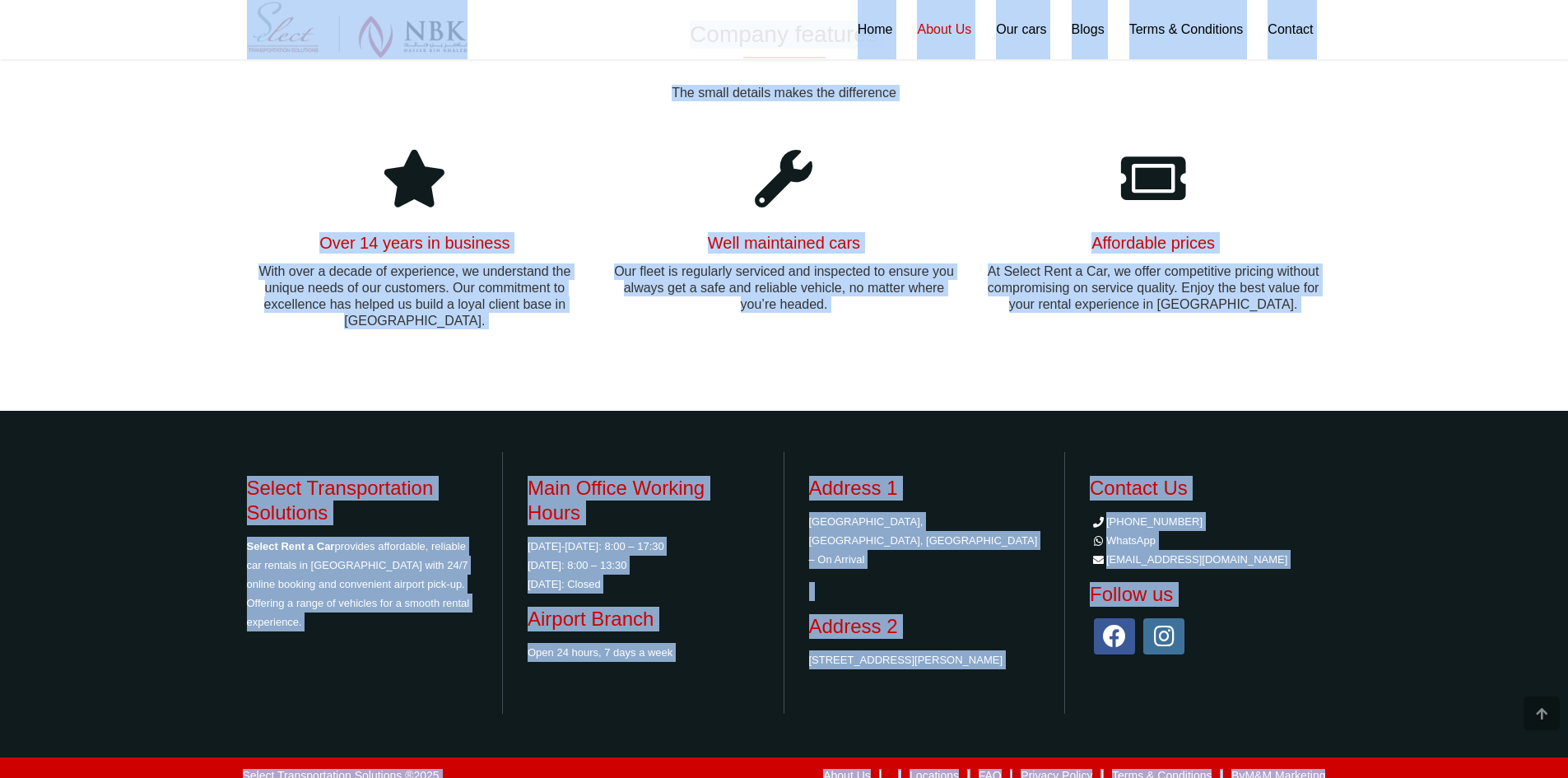
drag, startPoint x: 198, startPoint y: 21, endPoint x: 1580, endPoint y: 815, distance: 1593.9
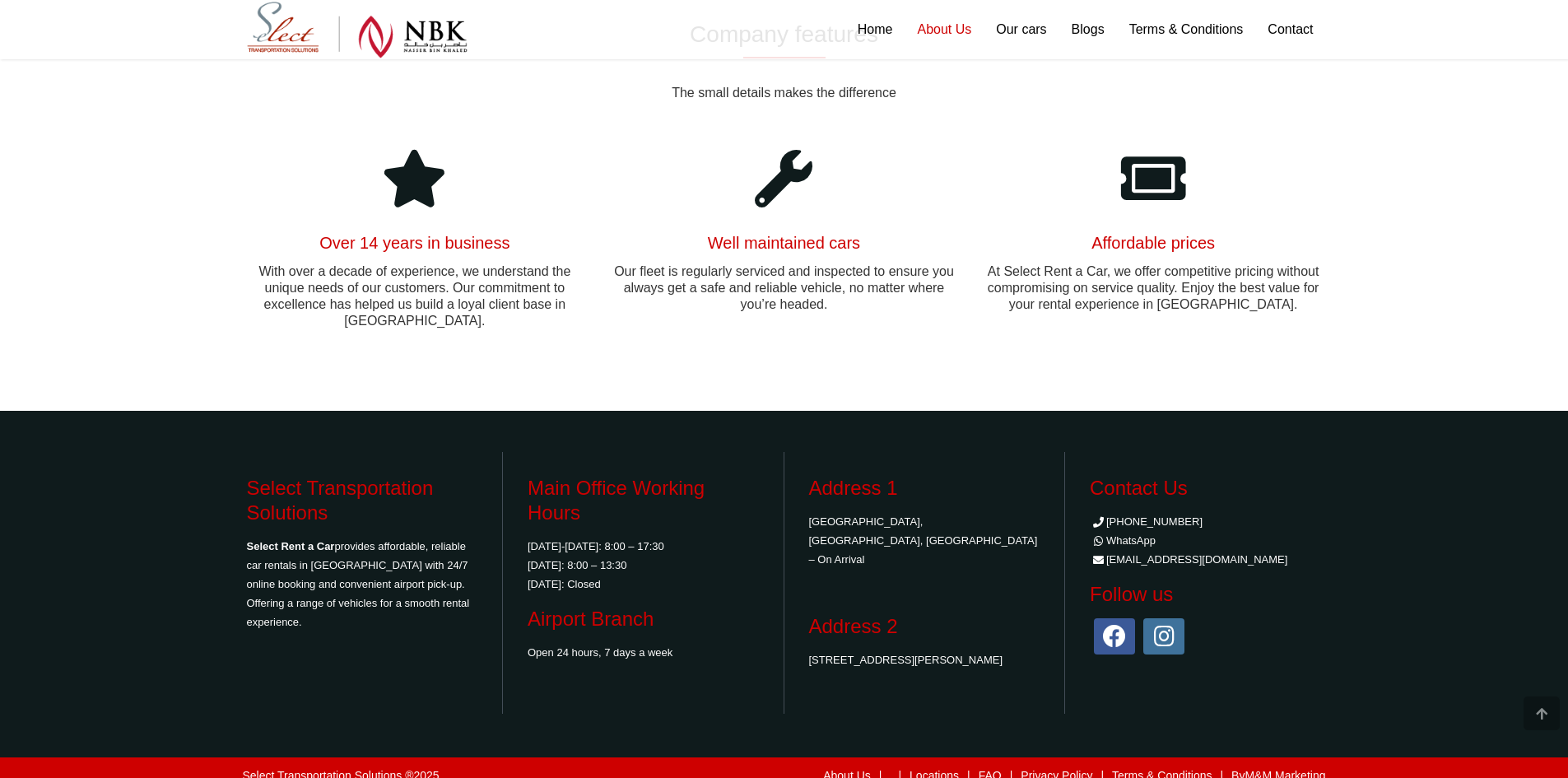
click at [1498, 767] on div "Select Transportation Solutions ® 2025 About Us | | Locations | FAQ | Privacy P…" at bounding box center [784, 774] width 1568 height 39
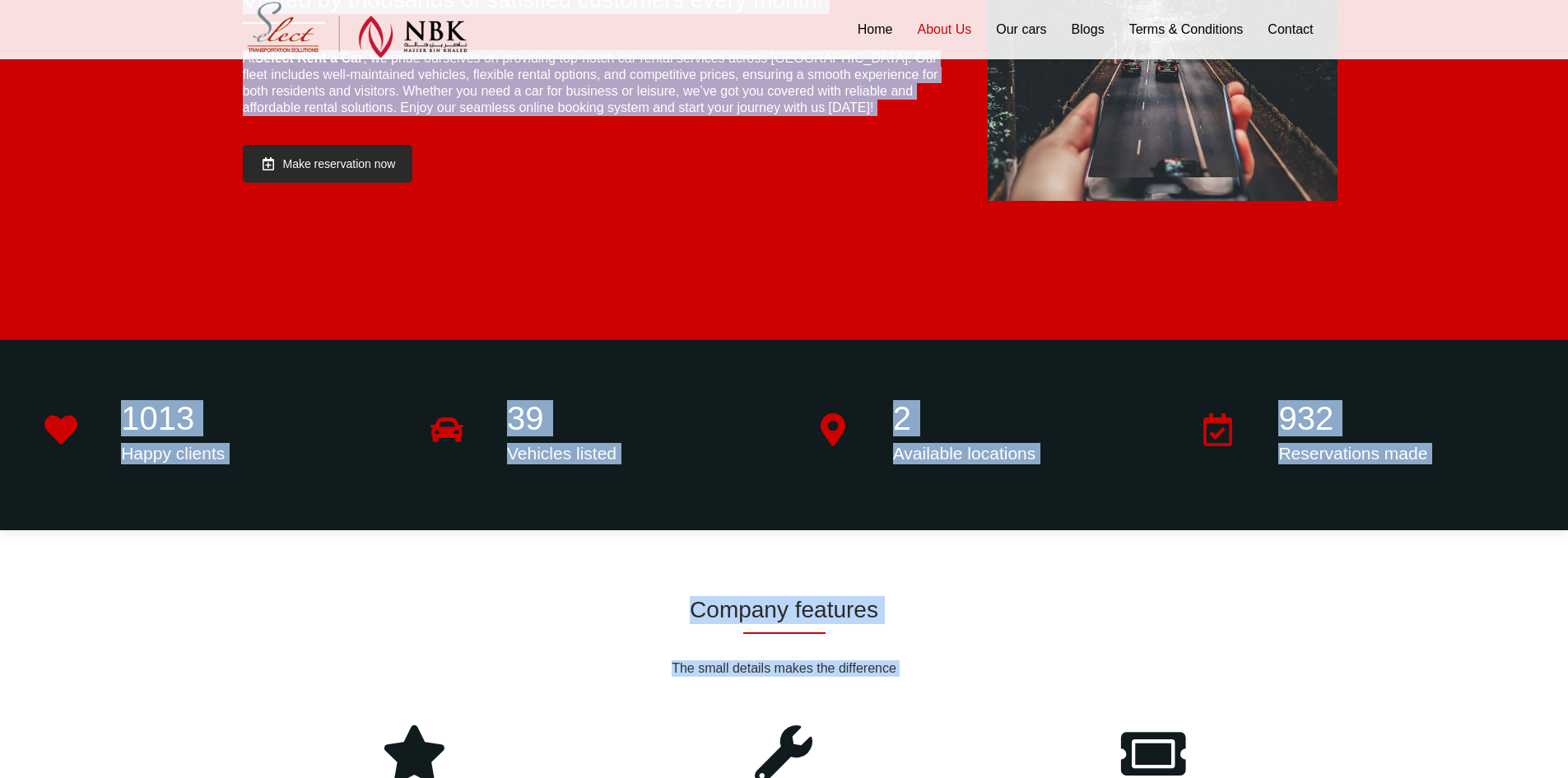
scroll to position [0, 0]
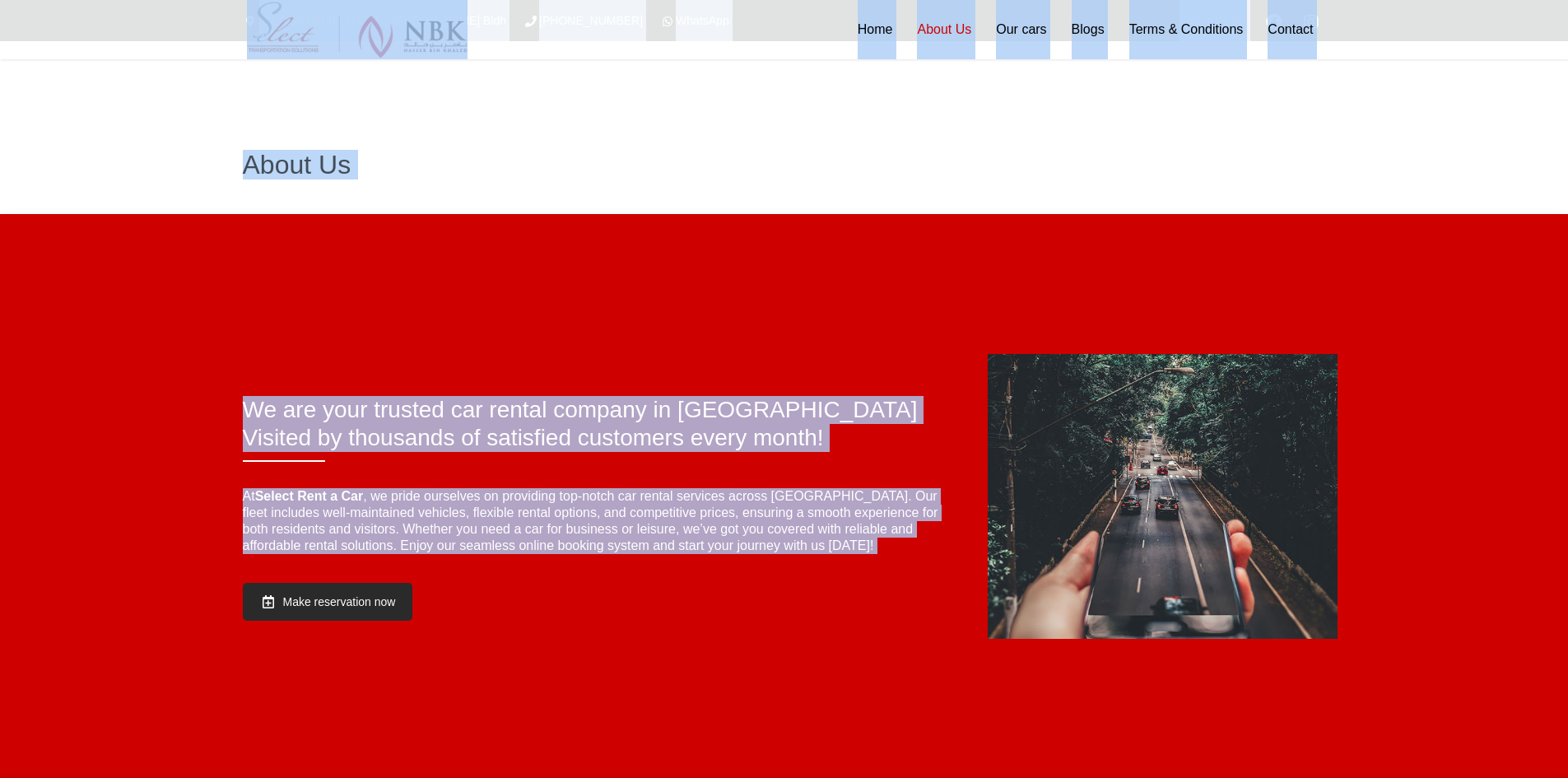
drag, startPoint x: 1498, startPoint y: 759, endPoint x: 0, endPoint y: -72, distance: 1713.1
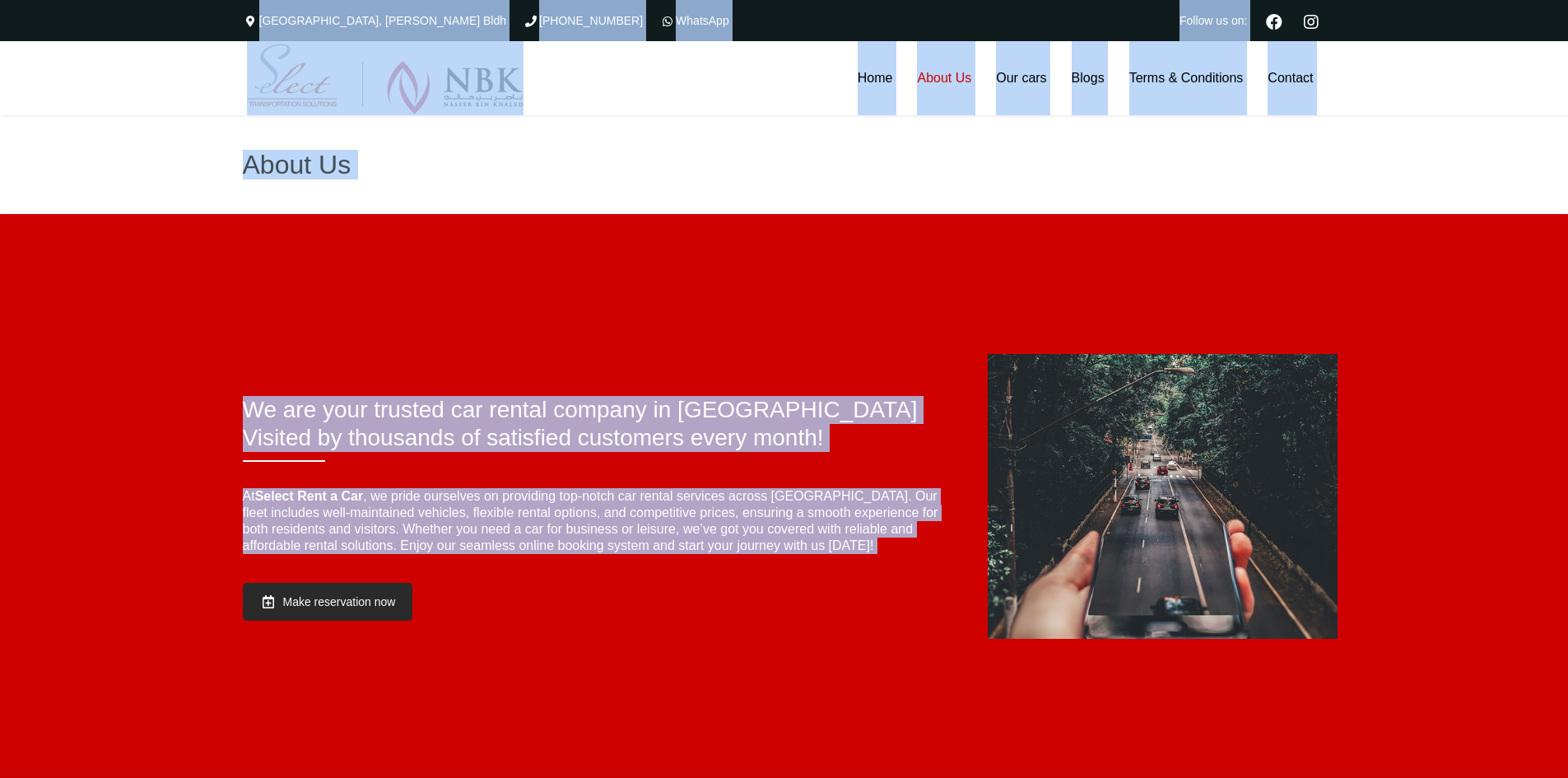
click at [655, 264] on div "We are your trusted car rental company in Qatar Visited by thousands of satisfi…" at bounding box center [784, 496] width 1568 height 564
